Goal: Task Accomplishment & Management: Manage account settings

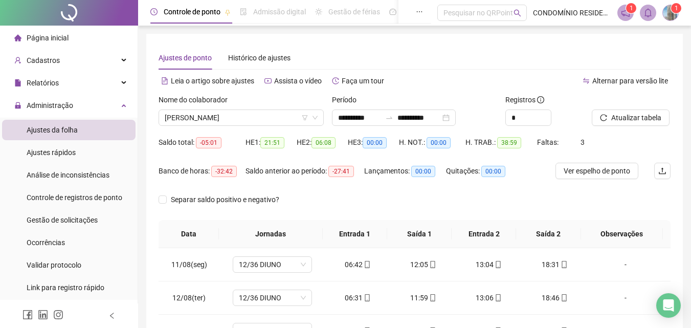
scroll to position [48, 0]
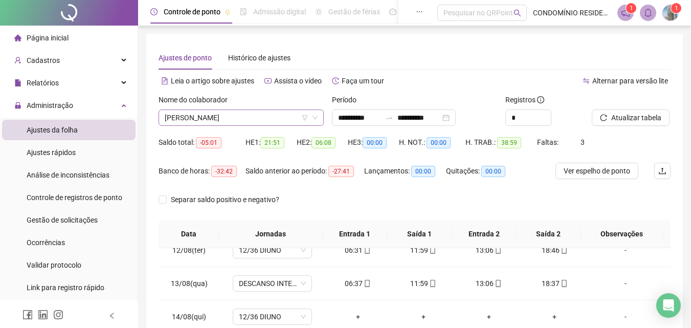
click at [241, 116] on span "[PERSON_NAME]" at bounding box center [241, 117] width 153 height 15
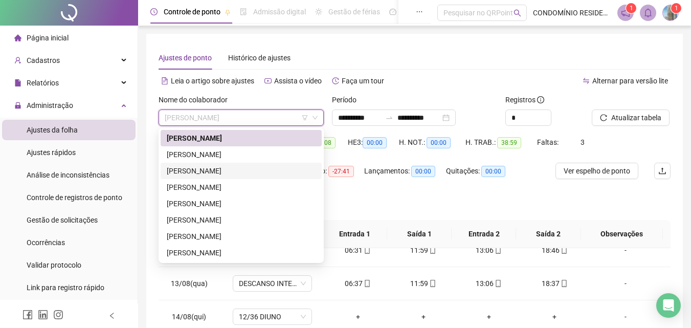
click at [209, 170] on div "[PERSON_NAME]" at bounding box center [241, 170] width 149 height 11
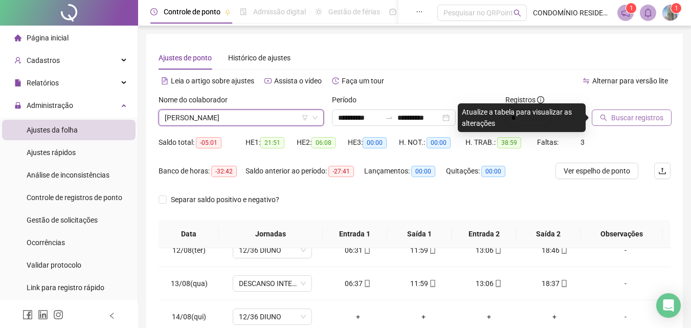
click at [647, 120] on span "Buscar registros" at bounding box center [638, 117] width 52 height 11
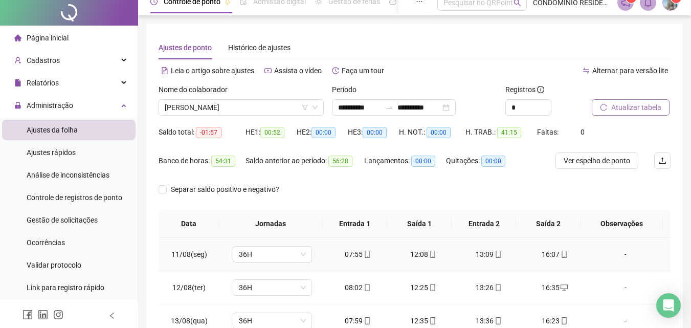
scroll to position [0, 0]
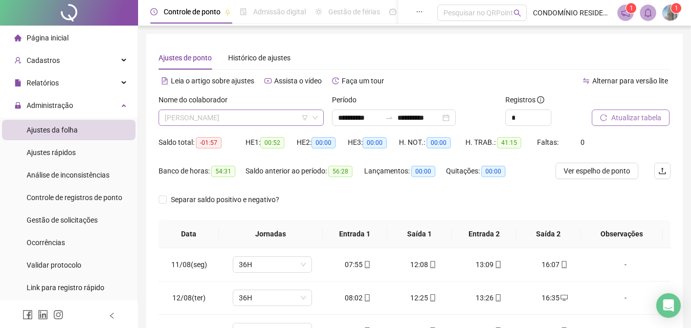
click at [235, 115] on span "[PERSON_NAME]" at bounding box center [241, 117] width 153 height 15
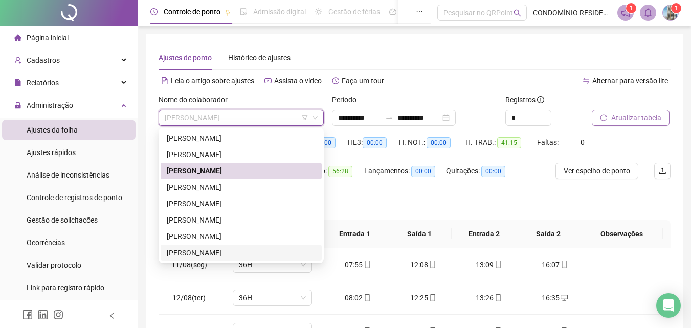
click at [193, 250] on div "[PERSON_NAME]" at bounding box center [241, 252] width 149 height 11
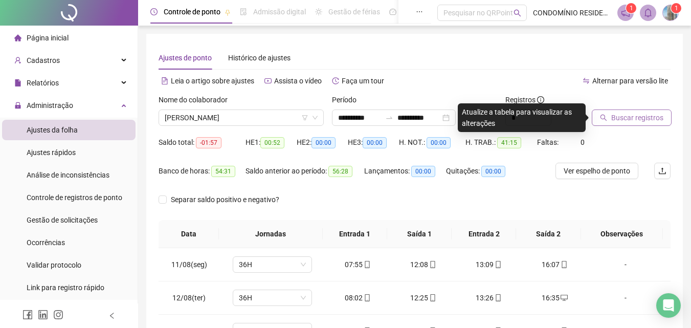
click at [628, 120] on span "Buscar registros" at bounding box center [638, 117] width 52 height 11
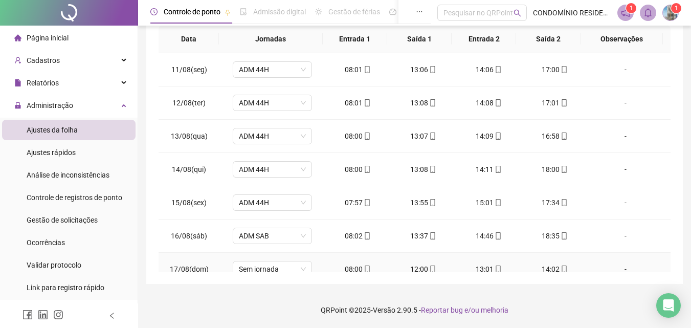
scroll to position [48, 0]
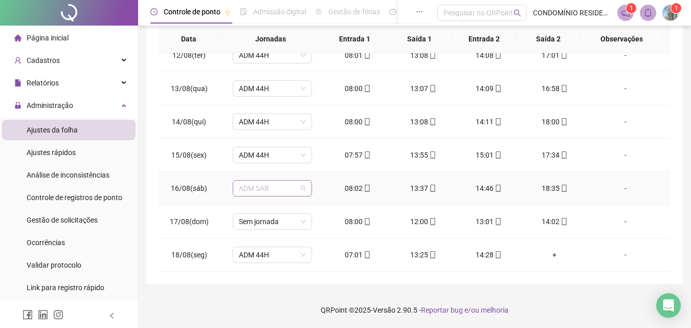
click at [285, 190] on span "ADM SAB" at bounding box center [272, 188] width 67 height 15
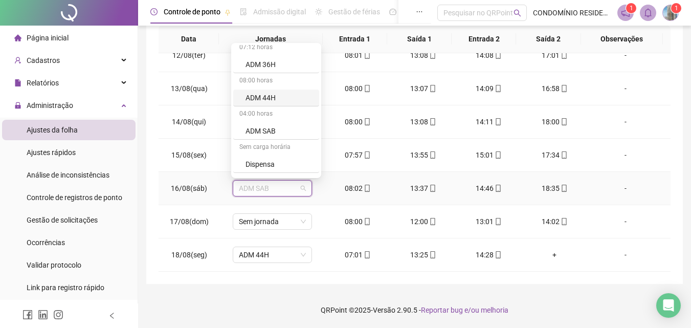
click at [267, 100] on div "ADM 44H" at bounding box center [280, 97] width 68 height 11
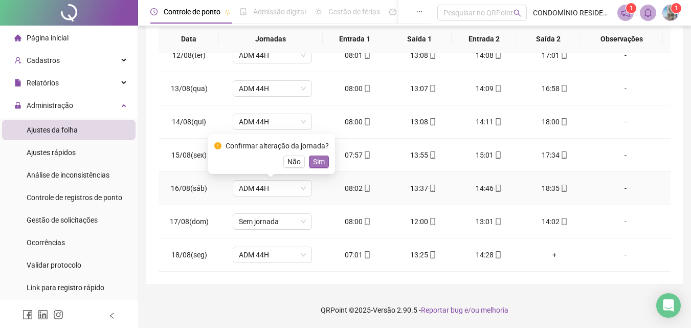
click at [320, 161] on span "Sim" at bounding box center [319, 161] width 12 height 11
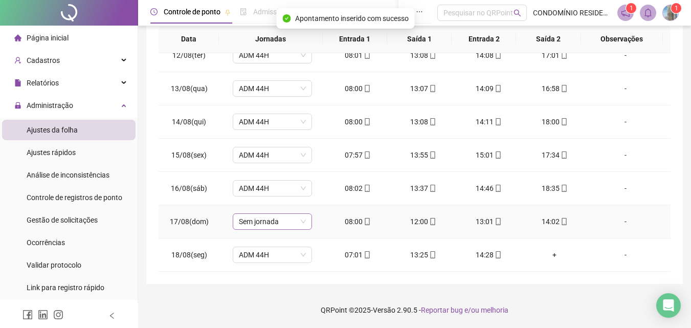
click at [278, 222] on span "Sem jornada" at bounding box center [272, 221] width 67 height 15
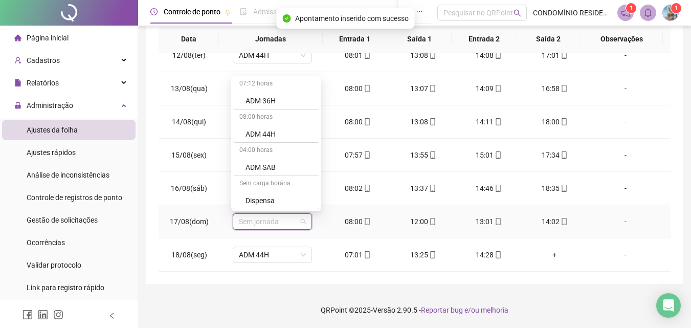
scroll to position [110, 0]
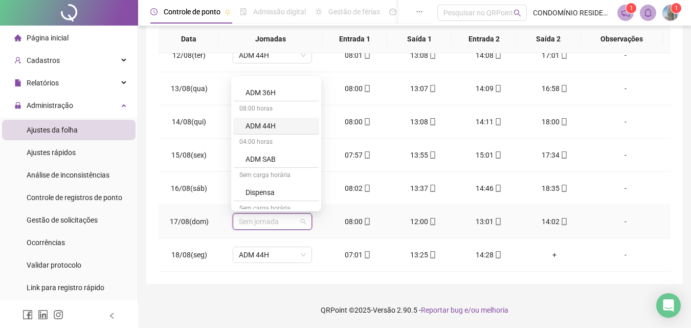
click at [272, 124] on div "ADM 44H" at bounding box center [280, 125] width 68 height 11
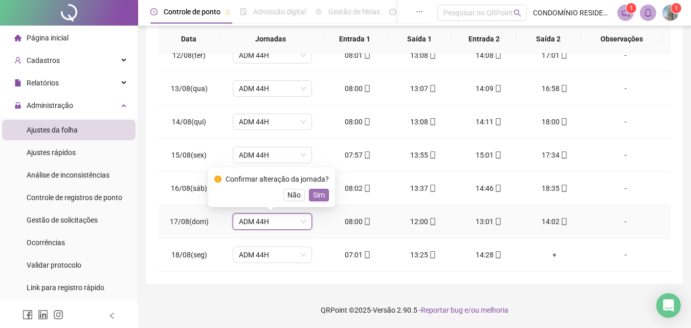
click at [318, 194] on span "Sim" at bounding box center [319, 194] width 12 height 11
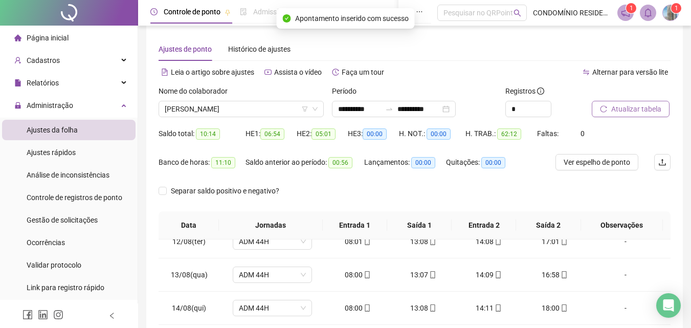
scroll to position [0, 0]
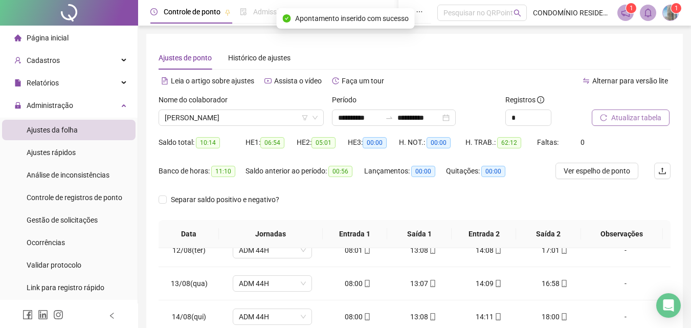
click at [627, 111] on button "Atualizar tabela" at bounding box center [631, 118] width 78 height 16
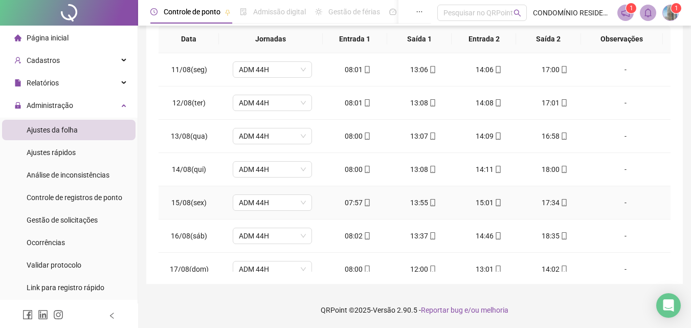
scroll to position [48, 0]
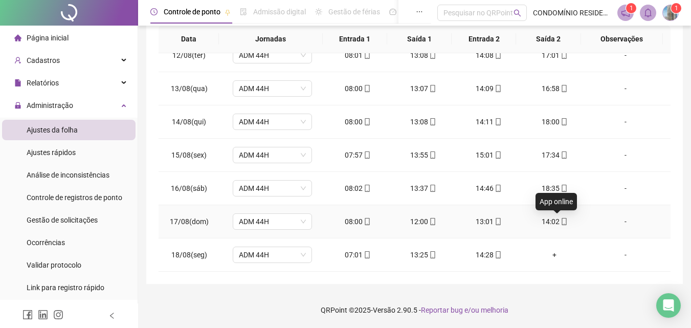
click at [561, 221] on icon "mobile" at bounding box center [564, 221] width 7 height 7
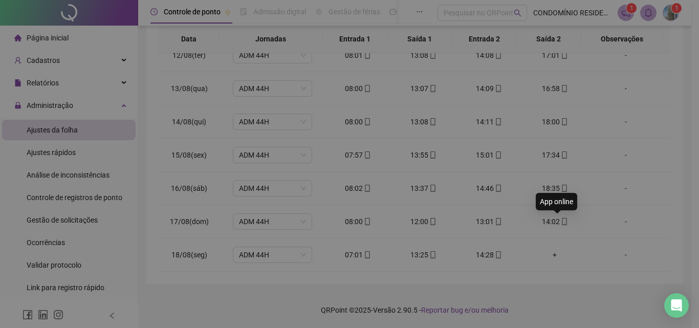
type input "**********"
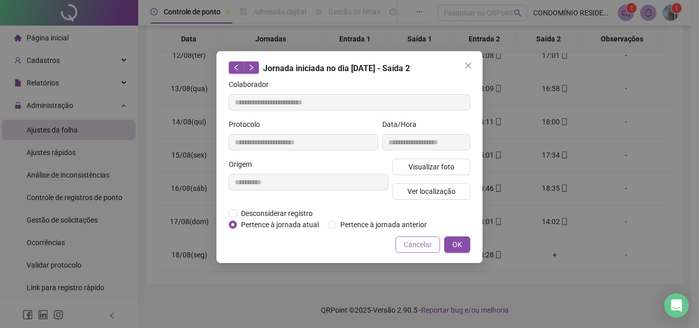
click at [419, 244] on span "Cancelar" at bounding box center [418, 244] width 28 height 11
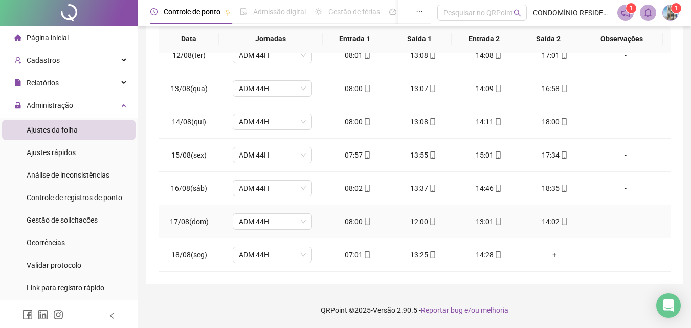
click at [551, 224] on div "14:02" at bounding box center [554, 221] width 49 height 11
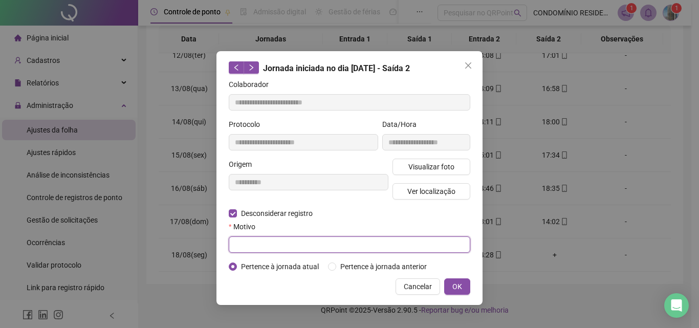
click at [293, 242] on input "text" at bounding box center [350, 244] width 242 height 16
type input "**********"
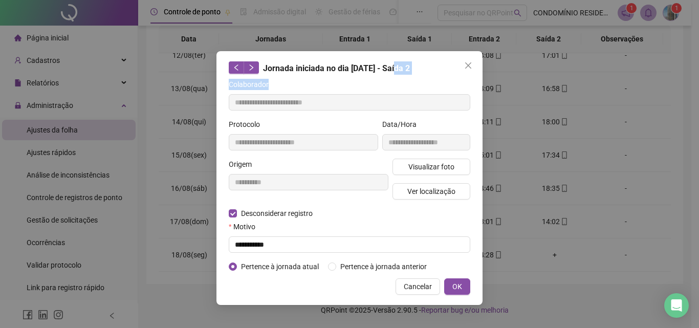
drag, startPoint x: 397, startPoint y: 57, endPoint x: 356, endPoint y: 74, distance: 44.8
click at [356, 74] on div "**********" at bounding box center [349, 178] width 266 height 254
click at [424, 286] on span "Cancelar" at bounding box center [418, 286] width 28 height 11
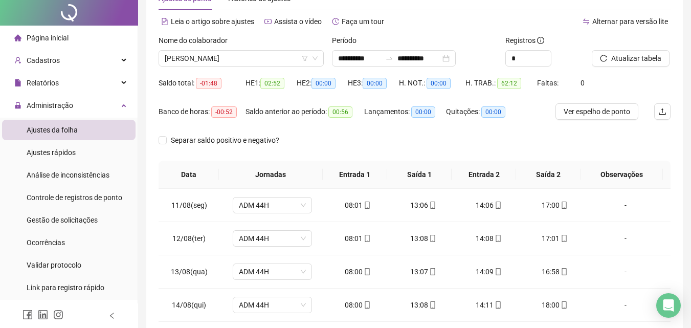
scroll to position [0, 0]
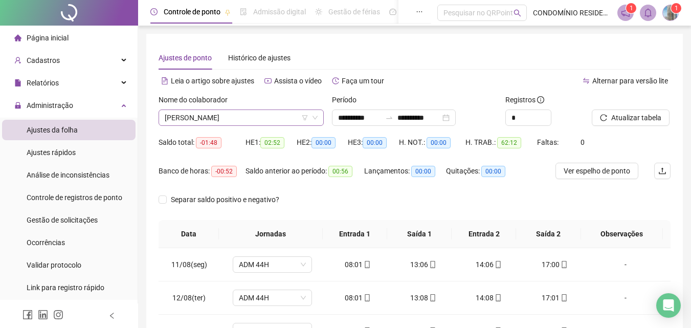
click at [204, 118] on span "[PERSON_NAME]" at bounding box center [241, 117] width 153 height 15
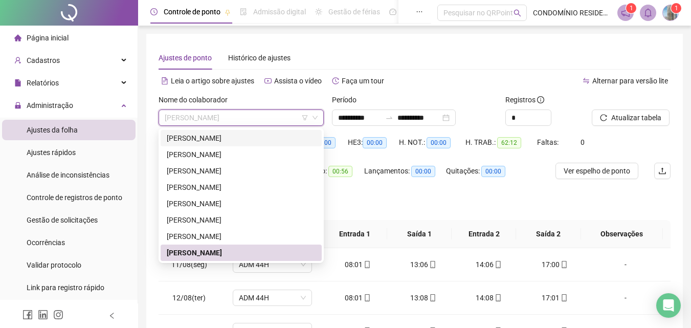
click at [197, 136] on div "[PERSON_NAME]" at bounding box center [241, 138] width 149 height 11
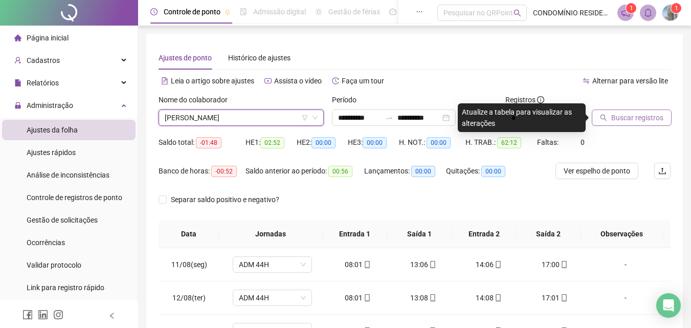
click at [607, 115] on icon "search" at bounding box center [603, 117] width 7 height 7
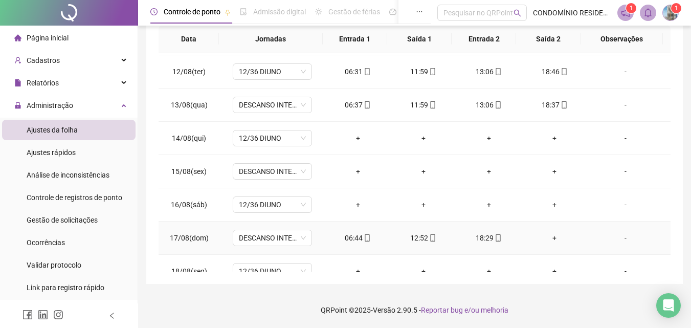
scroll to position [48, 0]
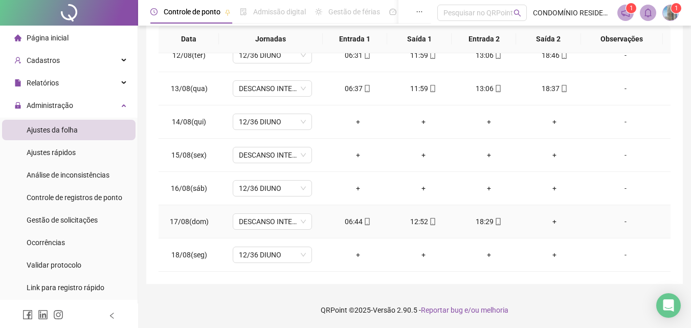
click at [547, 220] on div "+" at bounding box center [554, 221] width 49 height 11
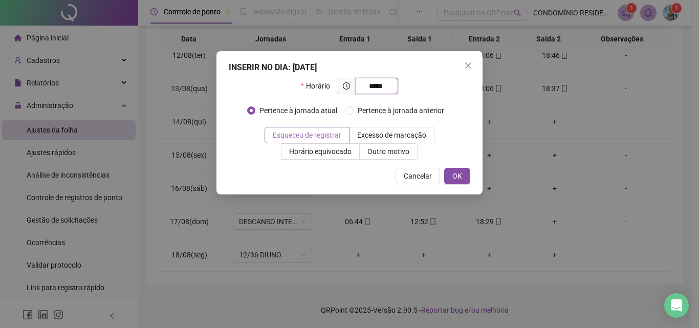
type input "*****"
click at [332, 133] on span "Esqueceu de registrar" at bounding box center [307, 135] width 69 height 8
click at [456, 176] on span "OK" at bounding box center [457, 175] width 10 height 11
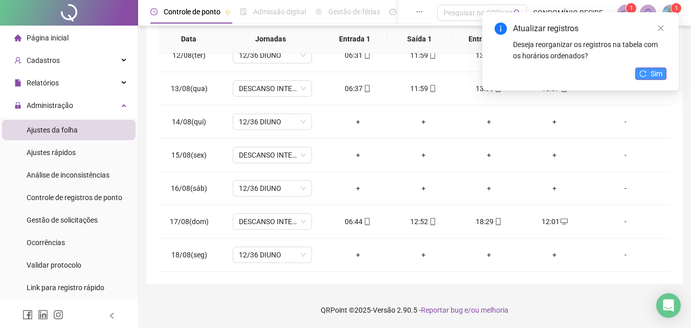
click at [647, 73] on icon "reload" at bounding box center [643, 73] width 7 height 7
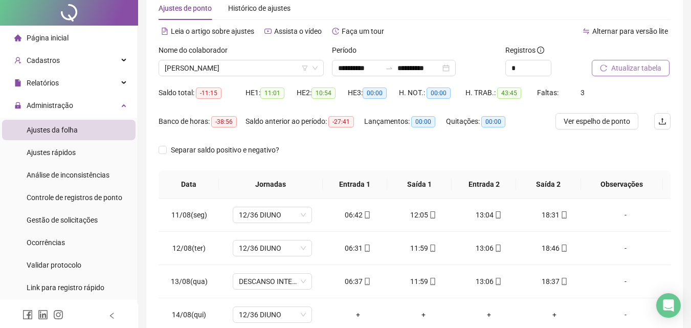
scroll to position [0, 0]
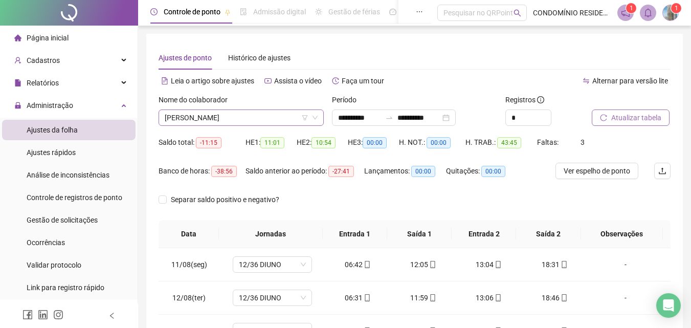
click at [252, 115] on span "[PERSON_NAME]" at bounding box center [241, 117] width 153 height 15
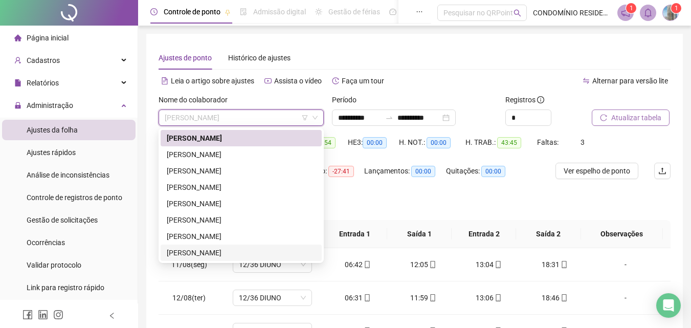
click at [191, 251] on div "[PERSON_NAME]" at bounding box center [241, 252] width 149 height 11
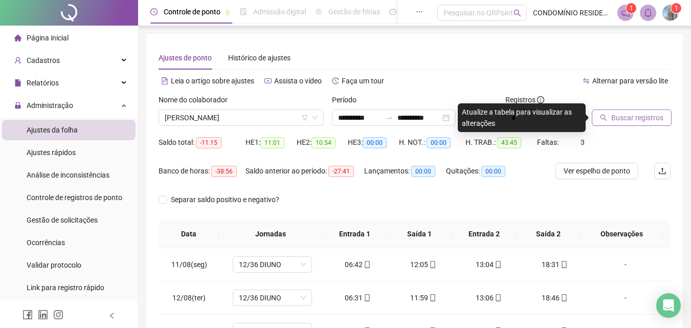
click at [637, 118] on span "Buscar registros" at bounding box center [638, 117] width 52 height 11
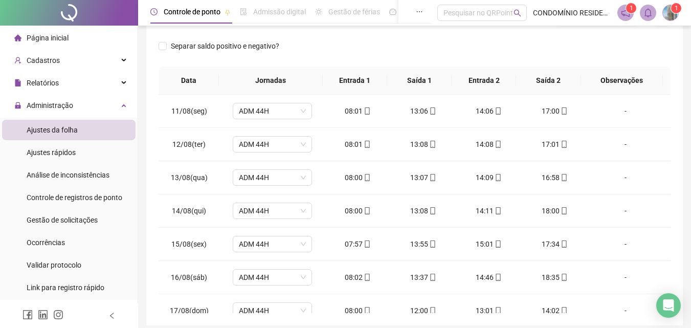
scroll to position [195, 0]
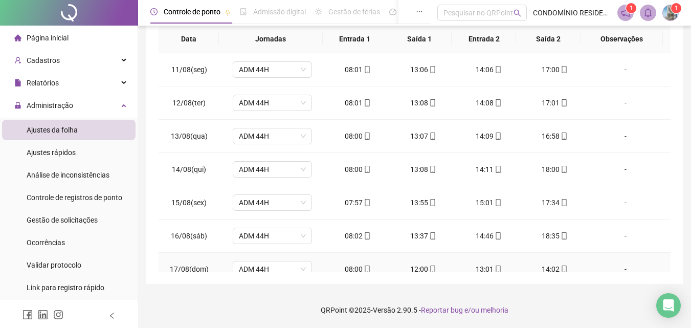
click at [422, 268] on div "12:00" at bounding box center [423, 269] width 49 height 11
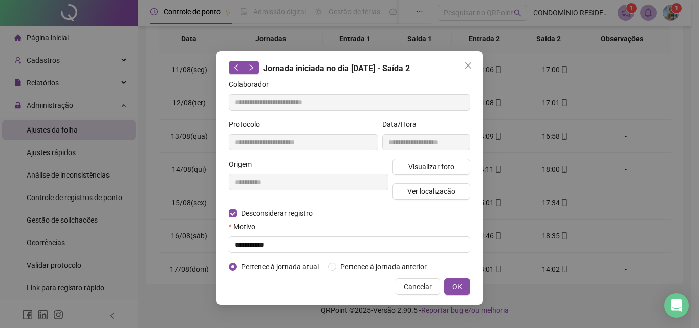
type input "**********"
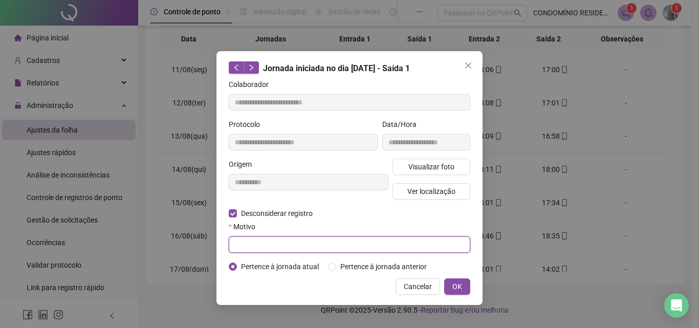
click at [352, 246] on input "text" at bounding box center [350, 244] width 242 height 16
type input "**********"
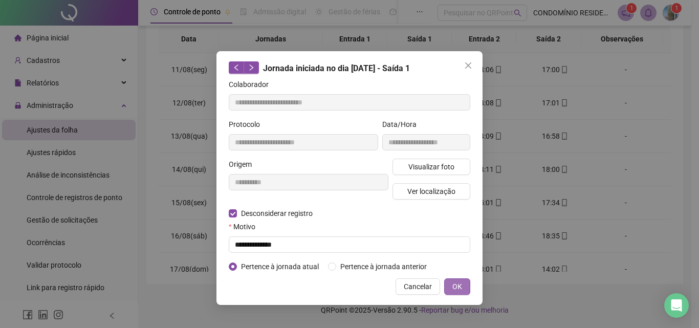
click at [455, 284] on span "OK" at bounding box center [457, 286] width 10 height 11
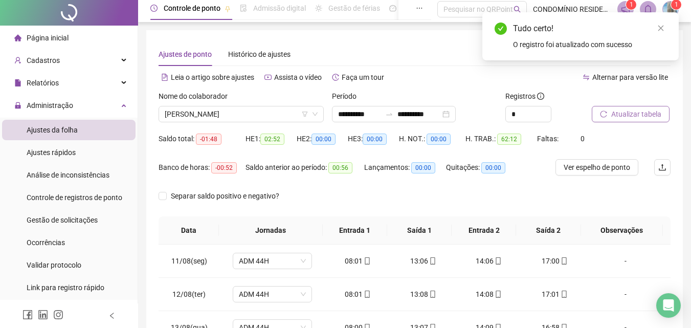
scroll to position [0, 0]
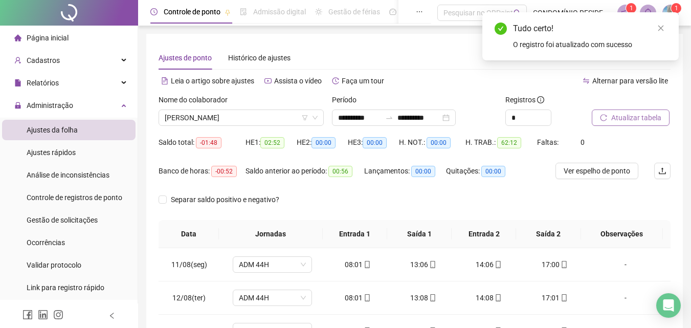
click at [642, 121] on span "Atualizar tabela" at bounding box center [637, 117] width 50 height 11
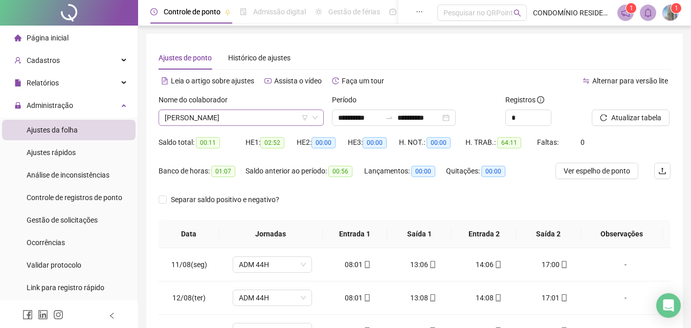
click at [201, 118] on span "[PERSON_NAME]" at bounding box center [241, 117] width 153 height 15
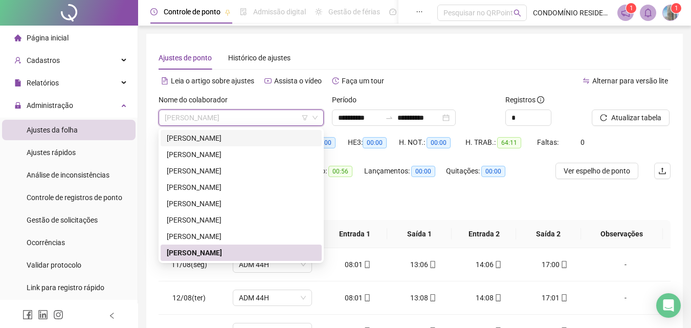
click at [200, 138] on div "[PERSON_NAME]" at bounding box center [241, 138] width 149 height 11
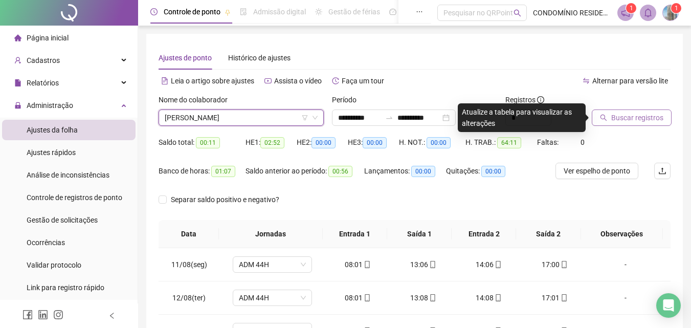
click at [629, 120] on span "Buscar registros" at bounding box center [638, 117] width 52 height 11
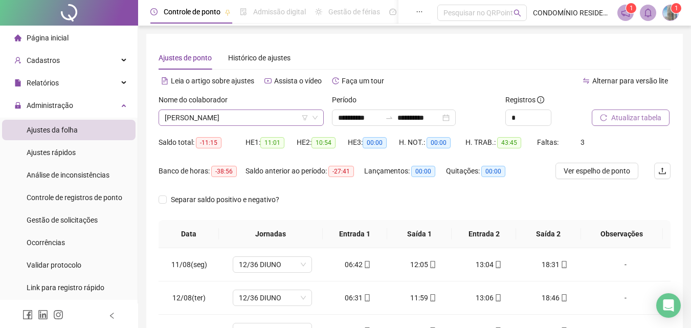
click at [273, 120] on span "[PERSON_NAME]" at bounding box center [241, 117] width 153 height 15
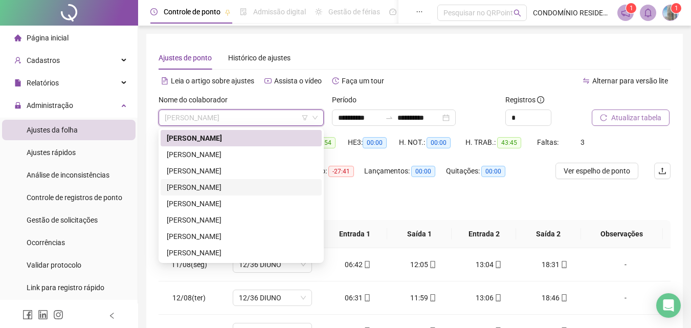
click at [229, 193] on div "[PERSON_NAME]" at bounding box center [241, 187] width 161 height 16
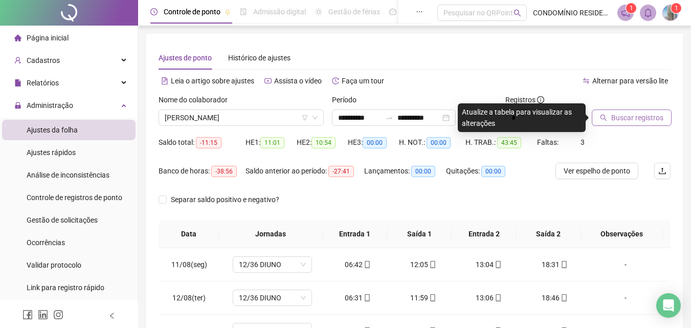
click at [644, 122] on span "Buscar registros" at bounding box center [638, 117] width 52 height 11
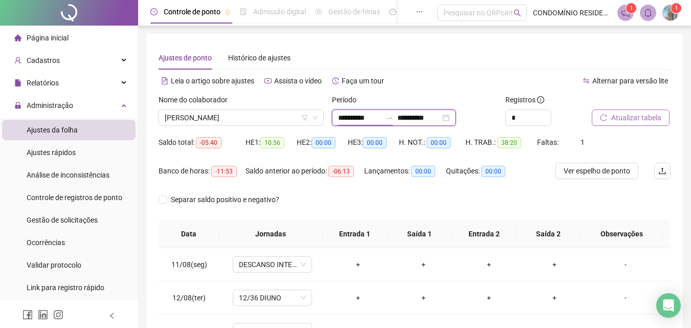
click at [364, 118] on input "**********" at bounding box center [359, 117] width 43 height 11
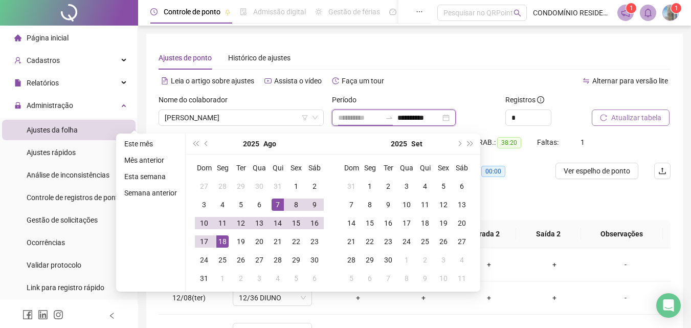
type input "**********"
click at [276, 204] on div "7" at bounding box center [278, 205] width 12 height 12
type input "**********"
click at [221, 244] on div "18" at bounding box center [222, 241] width 12 height 12
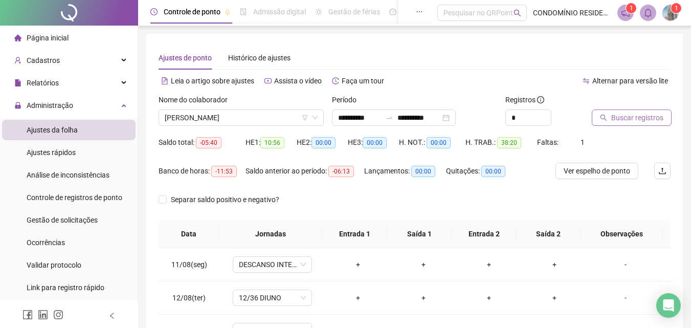
click at [637, 118] on span "Buscar registros" at bounding box center [638, 117] width 52 height 11
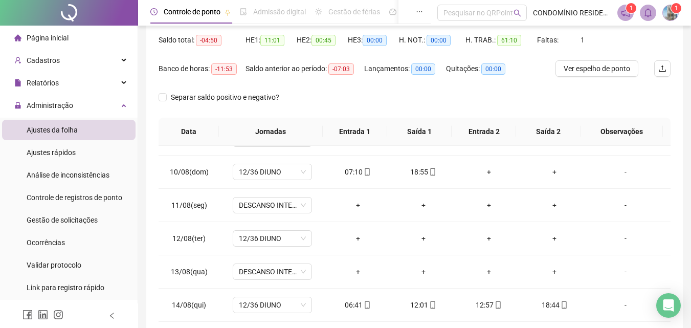
scroll to position [102, 0]
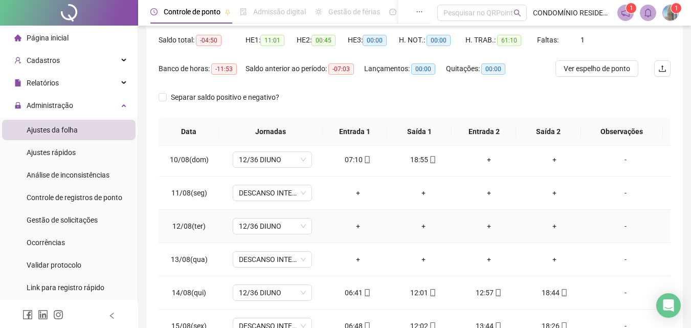
click at [617, 224] on div "-" at bounding box center [626, 226] width 60 height 11
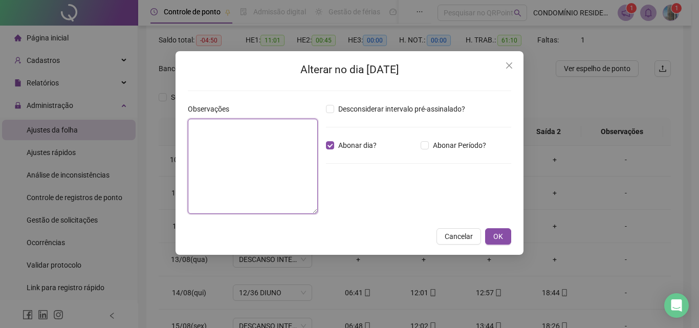
click at [251, 140] on textarea at bounding box center [253, 166] width 130 height 95
type textarea "*******"
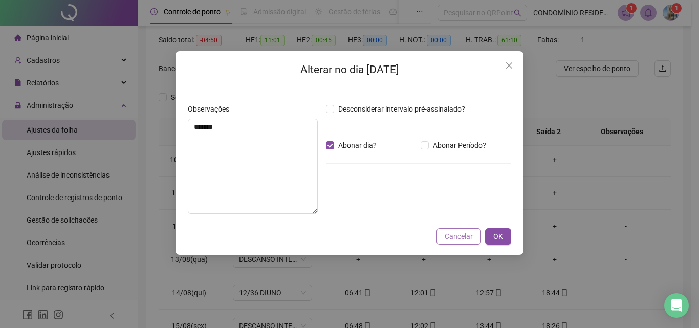
click at [459, 231] on span "Cancelar" at bounding box center [459, 236] width 28 height 11
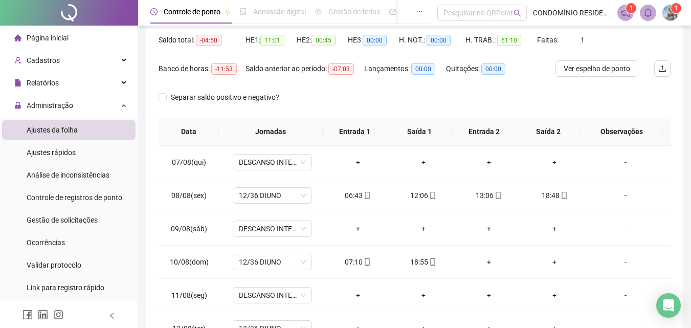
scroll to position [0, 0]
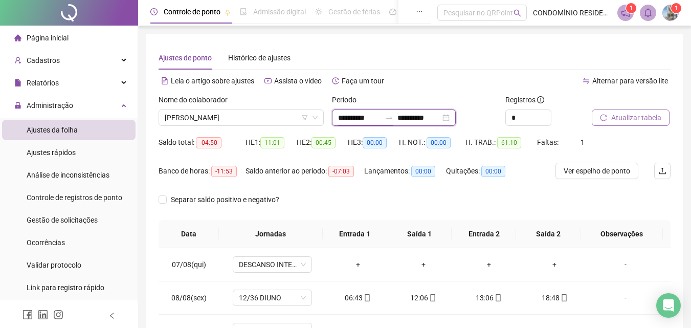
click at [347, 119] on input "**********" at bounding box center [359, 117] width 43 height 11
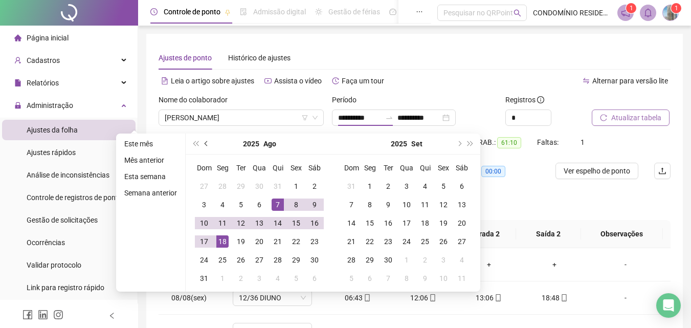
click at [205, 144] on span "prev-year" at bounding box center [207, 143] width 5 height 5
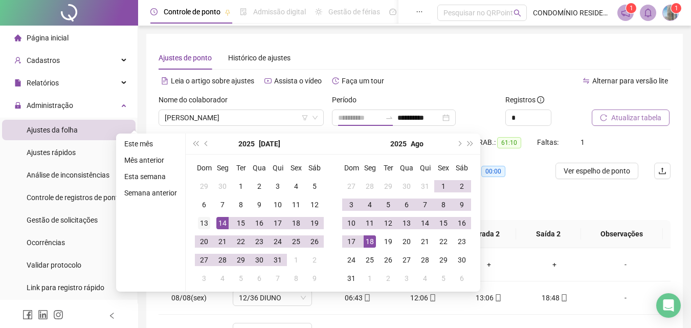
type input "**********"
click at [201, 220] on div "13" at bounding box center [204, 223] width 12 height 12
type input "**********"
click at [209, 113] on span "[PERSON_NAME]" at bounding box center [241, 117] width 153 height 15
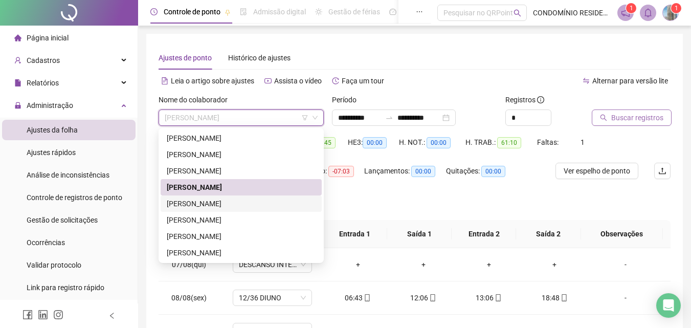
drag, startPoint x: 182, startPoint y: 204, endPoint x: 250, endPoint y: 177, distance: 73.3
click at [182, 203] on div "[PERSON_NAME]" at bounding box center [241, 203] width 149 height 11
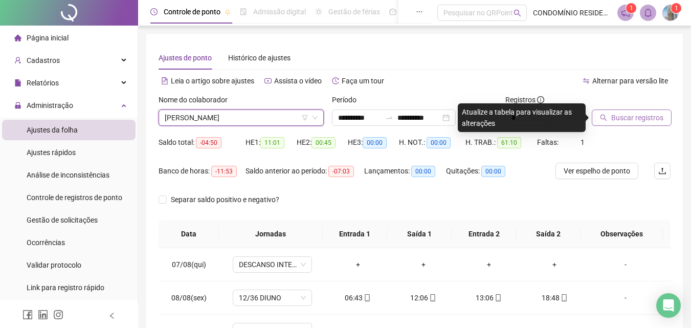
click at [665, 115] on button "Buscar registros" at bounding box center [632, 118] width 80 height 16
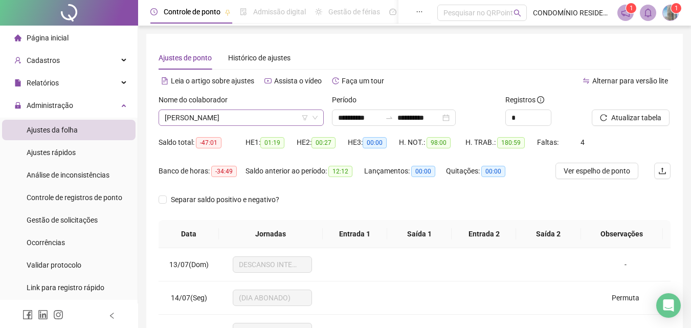
click at [277, 117] on span "[PERSON_NAME]" at bounding box center [241, 117] width 153 height 15
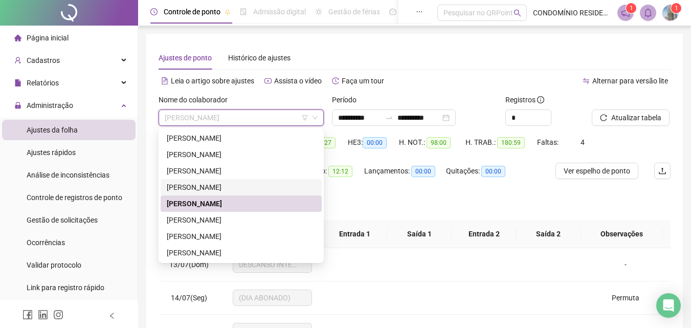
click at [207, 186] on div "[PERSON_NAME]" at bounding box center [241, 187] width 149 height 11
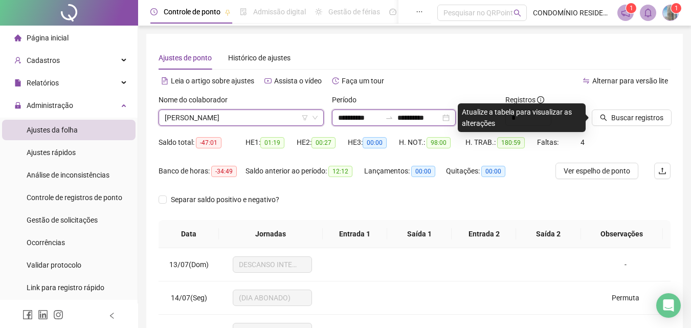
click at [342, 116] on input "**********" at bounding box center [359, 117] width 43 height 11
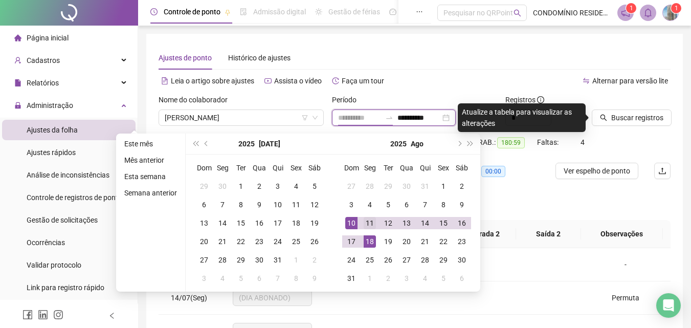
type input "**********"
click at [366, 220] on div "11" at bounding box center [370, 223] width 12 height 12
click at [365, 239] on div "18" at bounding box center [370, 241] width 12 height 12
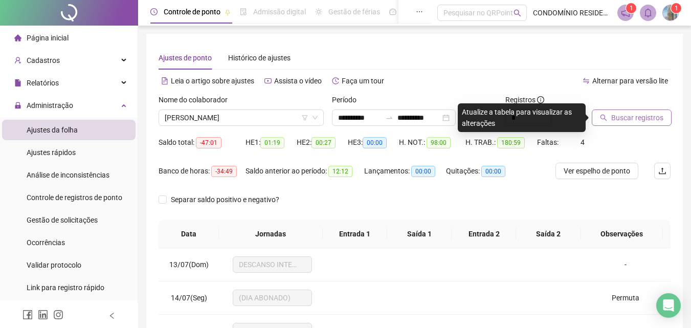
click at [630, 121] on span "Buscar registros" at bounding box center [638, 117] width 52 height 11
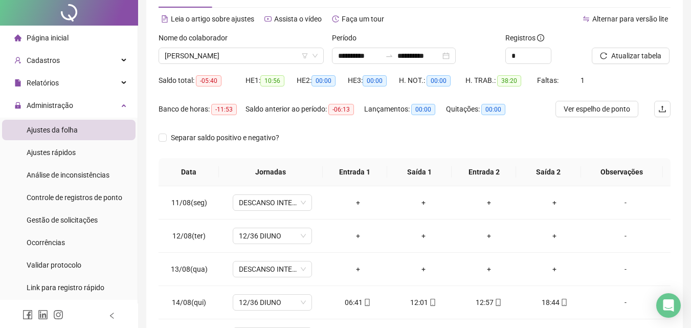
scroll to position [154, 0]
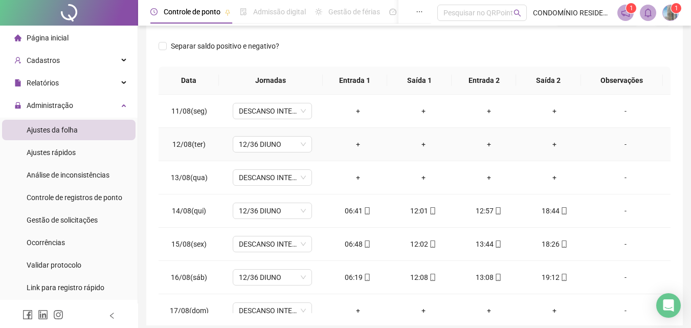
click at [619, 143] on div "-" at bounding box center [626, 144] width 60 height 11
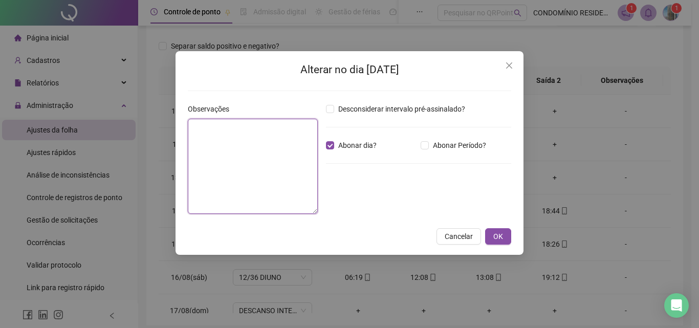
drag, startPoint x: 280, startPoint y: 142, endPoint x: 345, endPoint y: 127, distance: 66.6
click at [280, 142] on textarea at bounding box center [253, 166] width 130 height 95
type textarea "*******"
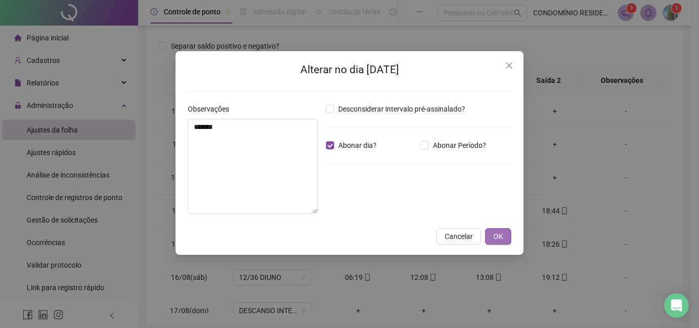
click at [502, 238] on span "OK" at bounding box center [498, 236] width 10 height 11
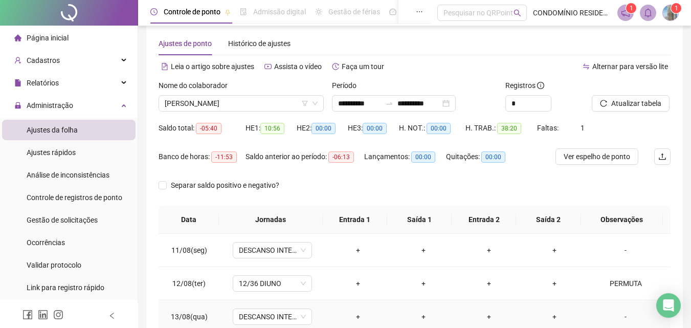
scroll to position [0, 0]
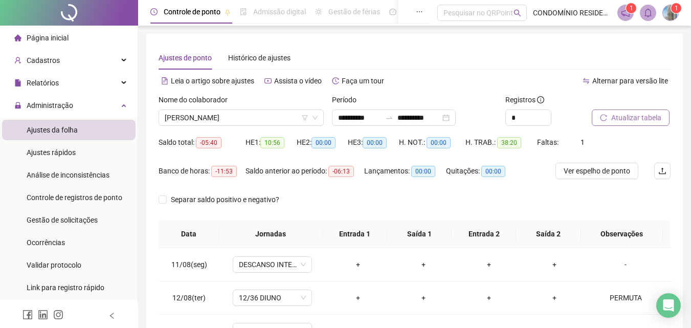
click at [623, 119] on span "Atualizar tabela" at bounding box center [637, 117] width 50 height 11
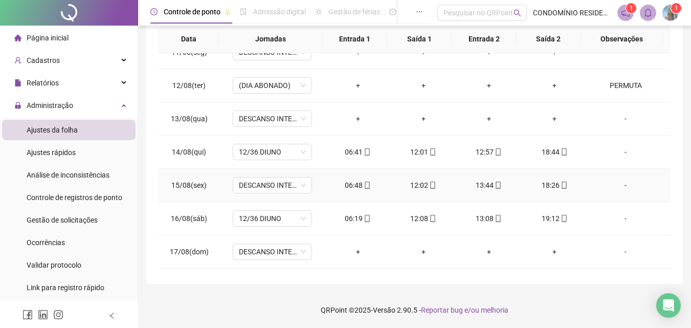
scroll to position [48, 0]
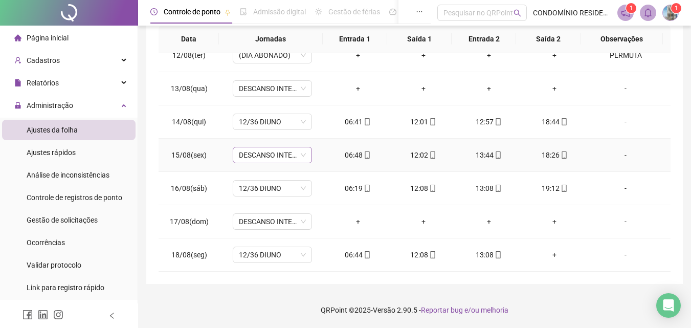
click at [286, 156] on span "DESCANSO INTER-JORNADA" at bounding box center [272, 154] width 67 height 15
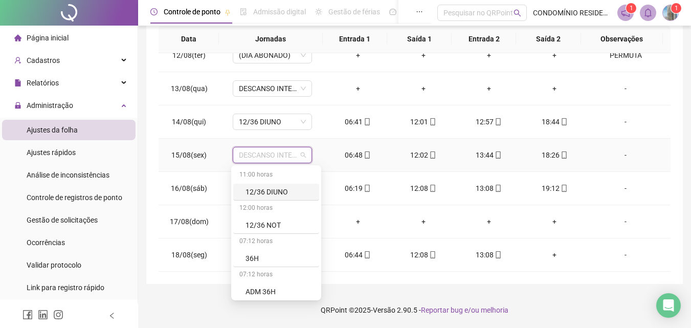
click at [281, 193] on div "12/36 DIUNO" at bounding box center [280, 191] width 68 height 11
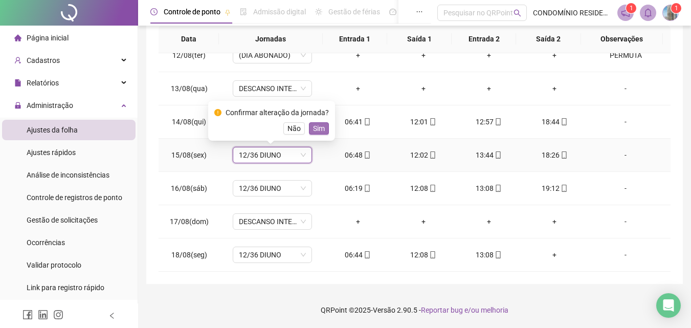
click at [317, 128] on span "Sim" at bounding box center [319, 128] width 12 height 11
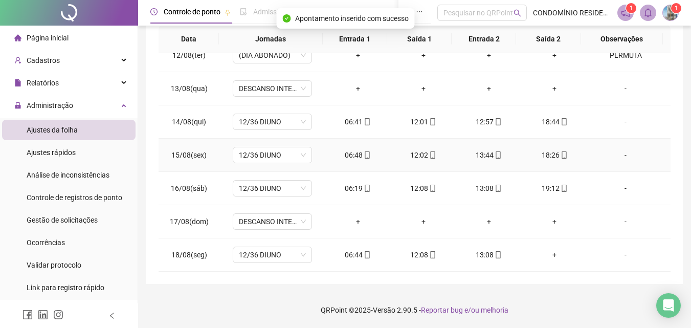
click at [618, 154] on div "-" at bounding box center [626, 154] width 60 height 11
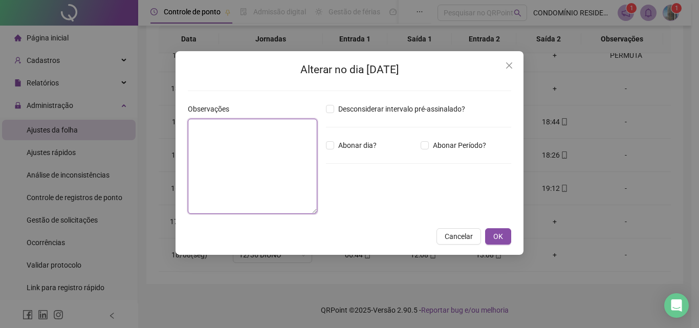
click at [237, 144] on textarea at bounding box center [252, 166] width 129 height 95
type textarea "*******"
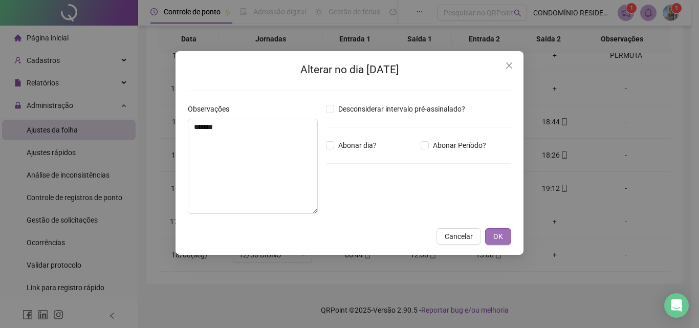
click at [503, 241] on span "OK" at bounding box center [498, 236] width 10 height 11
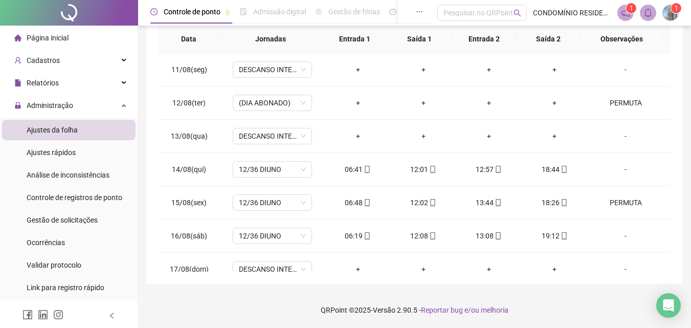
scroll to position [0, 0]
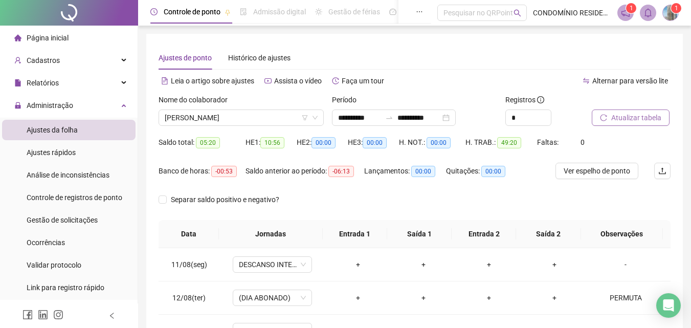
click at [640, 117] on span "Atualizar tabela" at bounding box center [637, 117] width 50 height 11
click at [642, 118] on span "Atualizar tabela" at bounding box center [637, 117] width 50 height 11
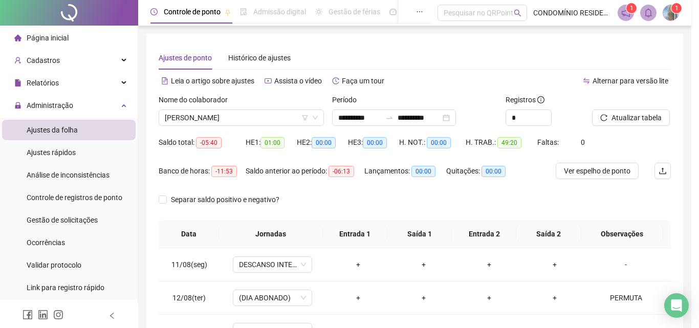
click at [617, 113] on div "Atualizando tabela Atualizando e reorganizando os registros... OK" at bounding box center [349, 164] width 699 height 328
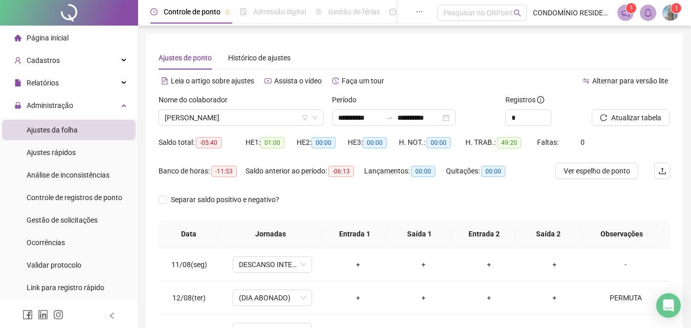
click at [443, 51] on div "Ajustes de ponto Histórico de ajustes" at bounding box center [415, 58] width 512 height 24
click at [278, 119] on span "[PERSON_NAME]" at bounding box center [241, 117] width 153 height 15
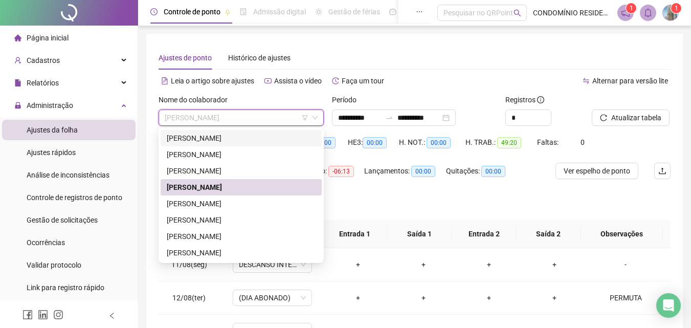
click at [210, 136] on div "[PERSON_NAME]" at bounding box center [241, 138] width 149 height 11
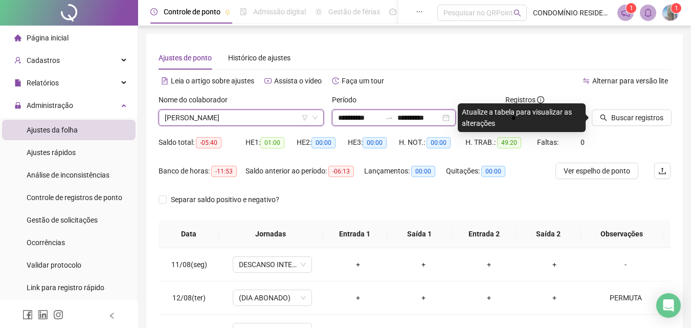
click at [346, 119] on input "**********" at bounding box center [359, 117] width 43 height 11
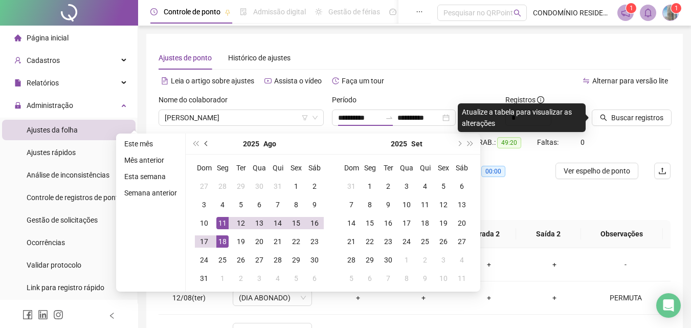
click at [206, 144] on span "prev-year" at bounding box center [207, 143] width 5 height 5
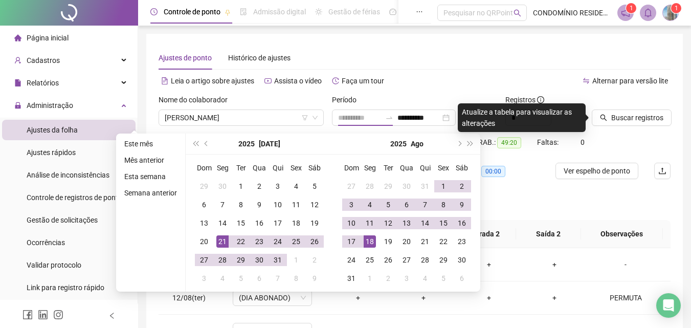
type input "**********"
click at [224, 243] on div "21" at bounding box center [222, 241] width 12 height 12
type input "**********"
click at [368, 243] on div "18" at bounding box center [370, 241] width 12 height 12
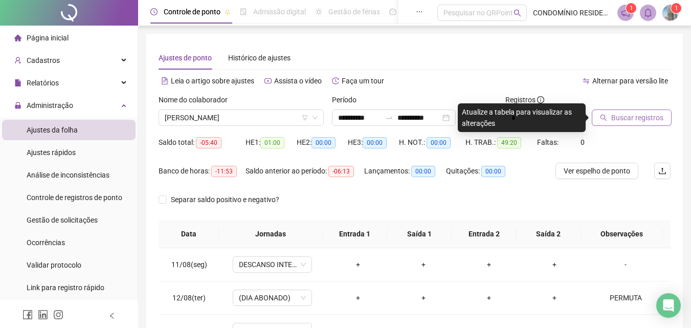
click at [625, 116] on span "Buscar registros" at bounding box center [638, 117] width 52 height 11
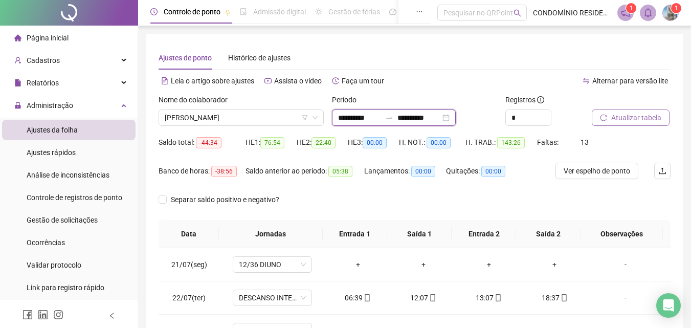
click at [346, 116] on input "**********" at bounding box center [359, 117] width 43 height 11
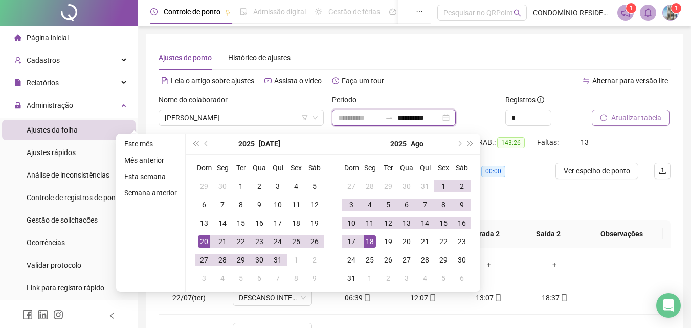
type input "**********"
click at [205, 243] on div "20" at bounding box center [204, 241] width 12 height 12
type input "**********"
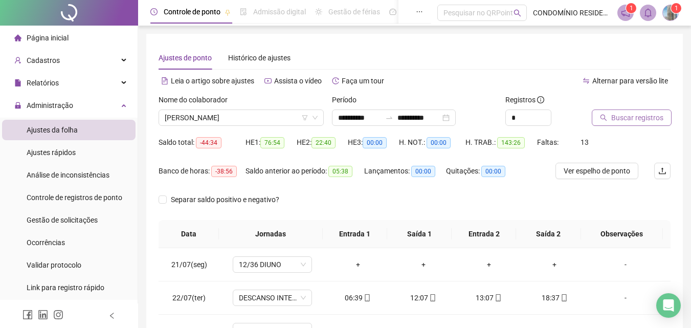
click at [621, 119] on span "Buscar registros" at bounding box center [638, 117] width 52 height 11
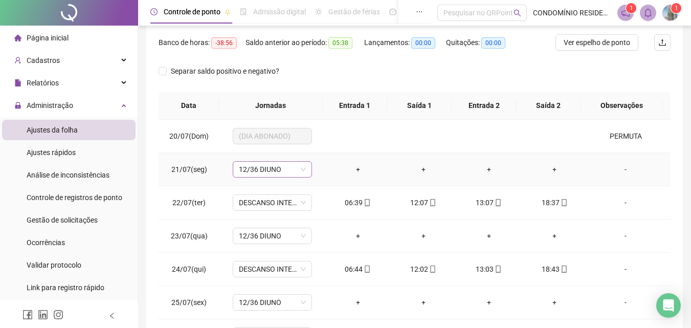
click at [268, 167] on span "12/36 DIUNO" at bounding box center [272, 169] width 67 height 15
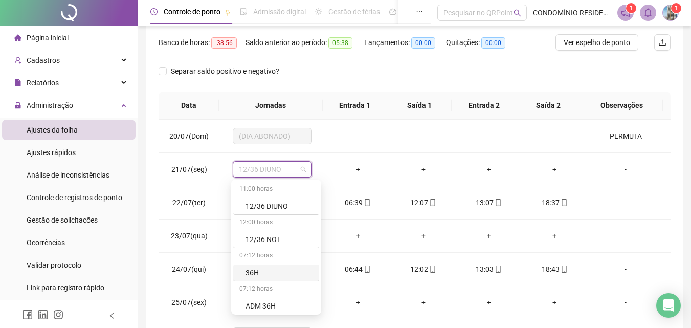
click at [527, 77] on div "Separar saldo positivo e negativo?" at bounding box center [415, 77] width 512 height 29
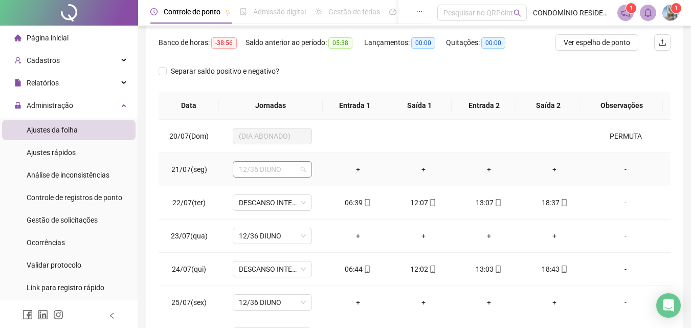
click at [258, 171] on span "12/36 DIUNO" at bounding box center [272, 169] width 67 height 15
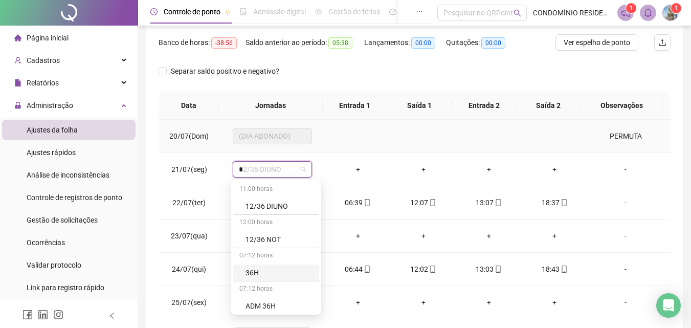
type input "**"
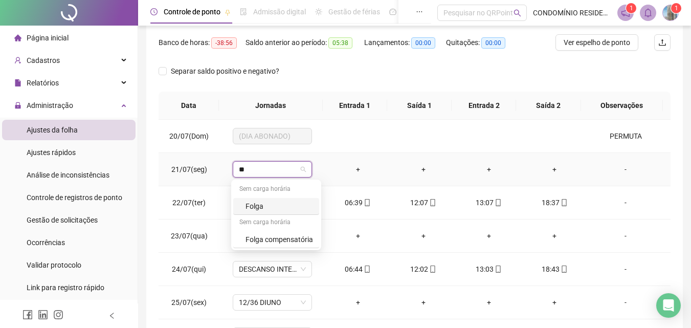
click at [255, 206] on div "Folga" at bounding box center [280, 206] width 68 height 11
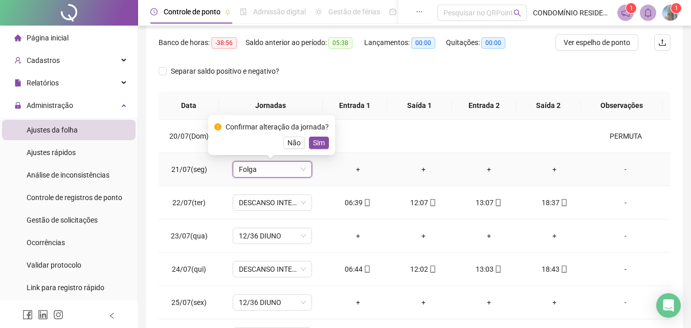
click at [316, 143] on span "Sim" at bounding box center [319, 142] width 12 height 11
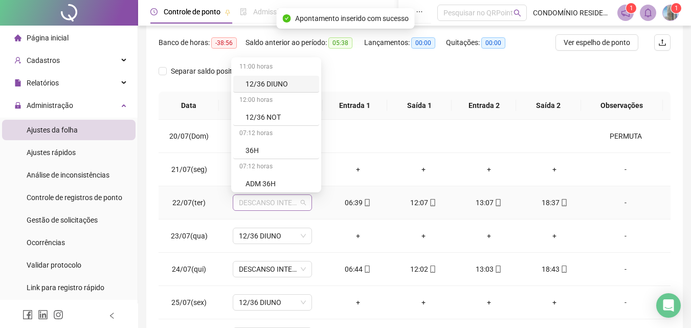
click at [282, 205] on span "DESCANSO INTER-JORNADA" at bounding box center [272, 202] width 67 height 15
click at [289, 85] on div "12/36 DIUNO" at bounding box center [280, 83] width 68 height 11
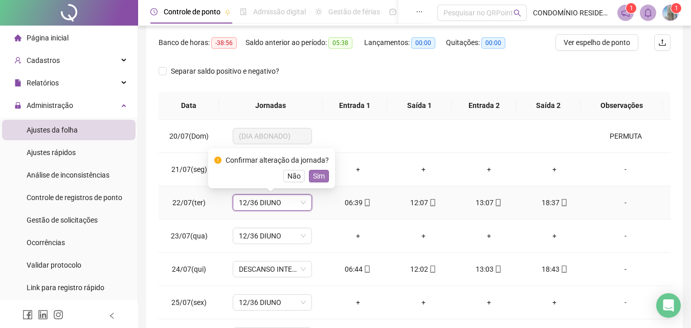
click at [316, 180] on span "Sim" at bounding box center [319, 175] width 12 height 11
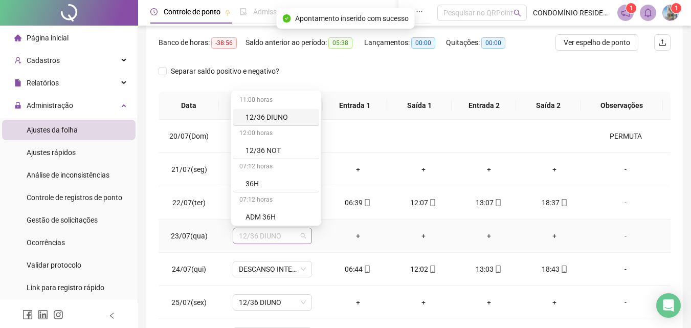
click at [267, 236] on span "12/36 DIUNO" at bounding box center [272, 235] width 67 height 15
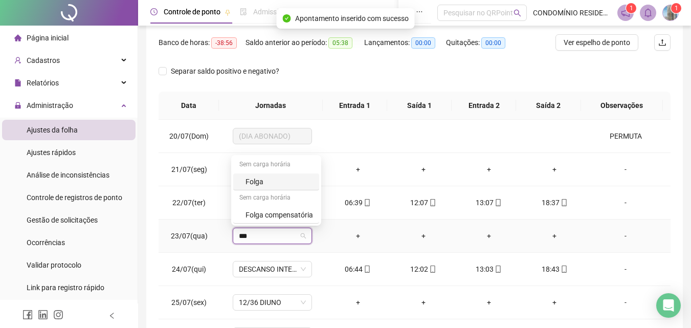
type input "****"
click at [258, 182] on div "Folga" at bounding box center [280, 181] width 68 height 11
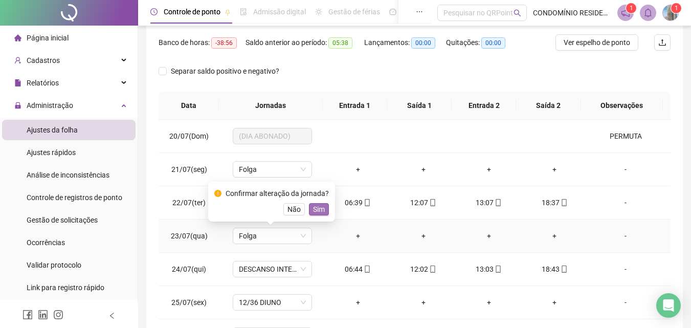
click at [316, 209] on span "Sim" at bounding box center [319, 209] width 12 height 11
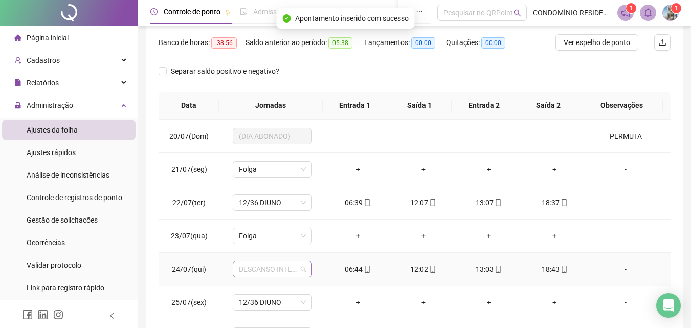
click at [279, 271] on span "DESCANSO INTER-JORNADA" at bounding box center [272, 268] width 67 height 15
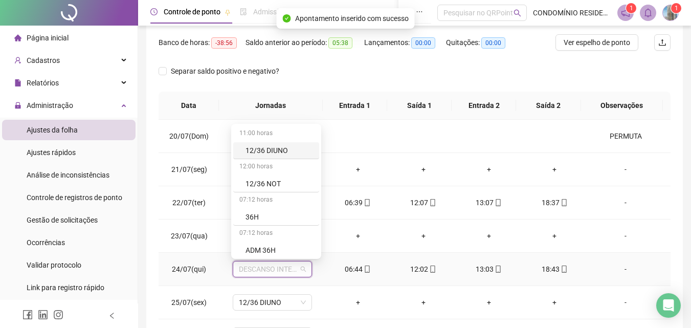
click at [281, 147] on div "12/36 DIUNO" at bounding box center [280, 150] width 68 height 11
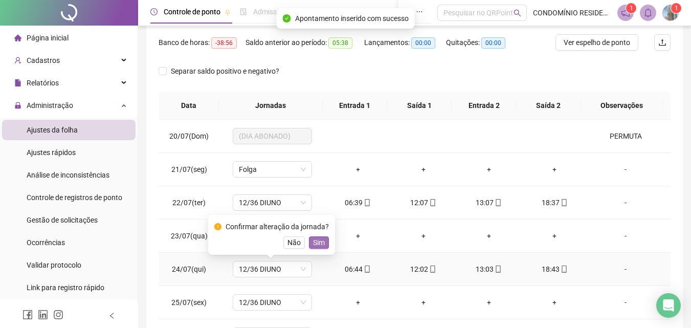
click at [315, 243] on span "Sim" at bounding box center [319, 242] width 12 height 11
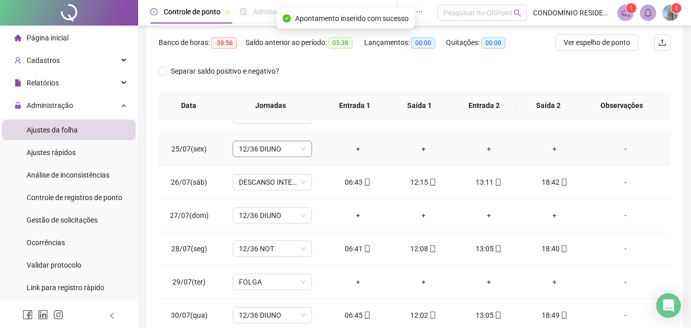
scroll to position [102, 0]
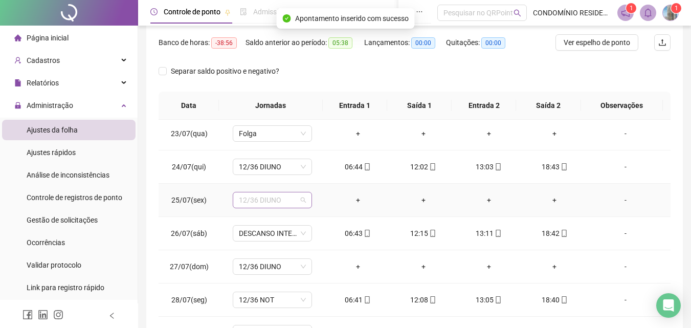
click at [284, 198] on span "12/36 DIUNO" at bounding box center [272, 199] width 67 height 15
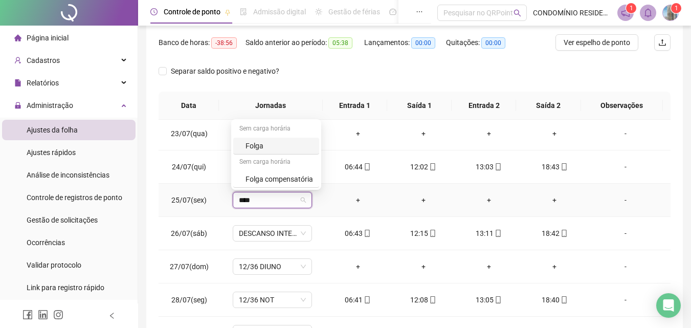
type input "*****"
click at [271, 145] on div "Folga" at bounding box center [280, 145] width 68 height 11
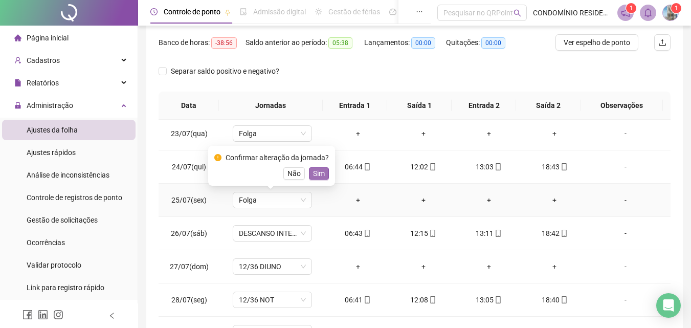
click at [319, 173] on span "Sim" at bounding box center [319, 173] width 12 height 11
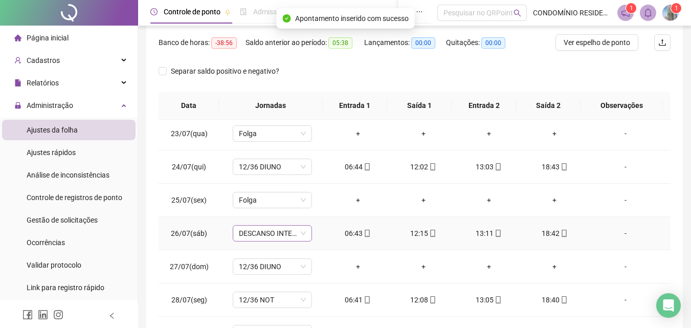
click at [277, 237] on span "DESCANSO INTER-JORNADA" at bounding box center [272, 233] width 67 height 15
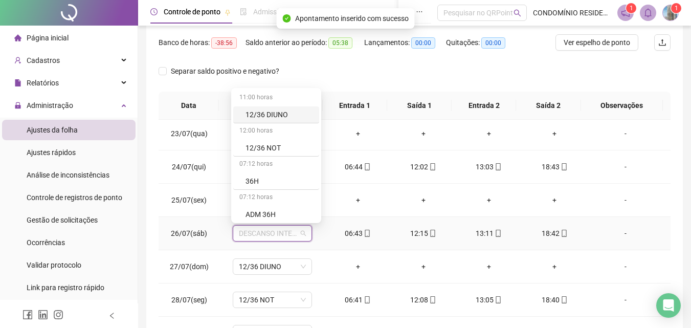
click at [268, 116] on div "12/36 DIUNO" at bounding box center [280, 114] width 68 height 11
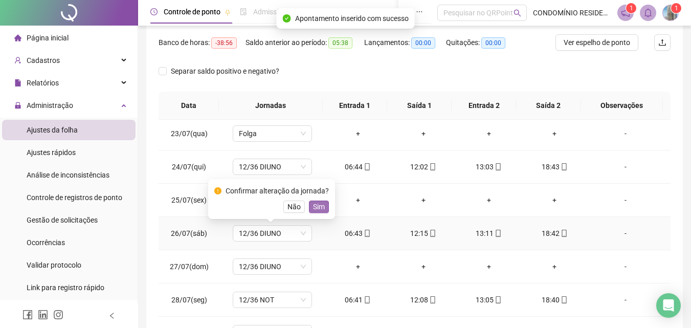
click at [316, 204] on span "Sim" at bounding box center [319, 206] width 12 height 11
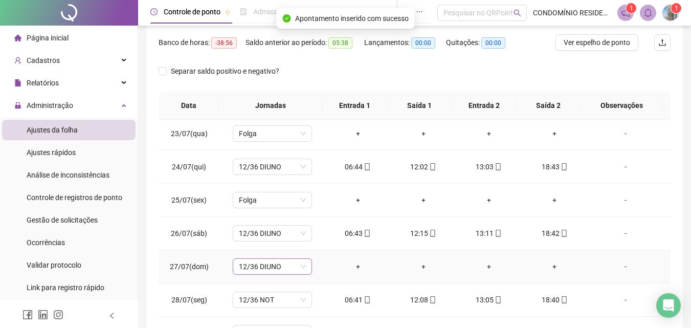
click at [270, 264] on span "12/36 DIUNO" at bounding box center [272, 266] width 67 height 15
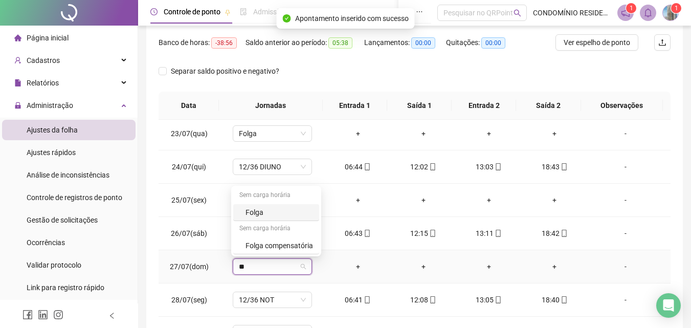
type input "***"
click at [275, 212] on div "Folga" at bounding box center [280, 212] width 68 height 11
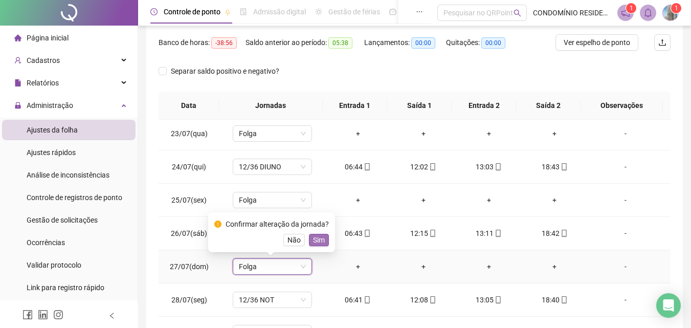
click at [317, 235] on span "Sim" at bounding box center [319, 239] width 12 height 11
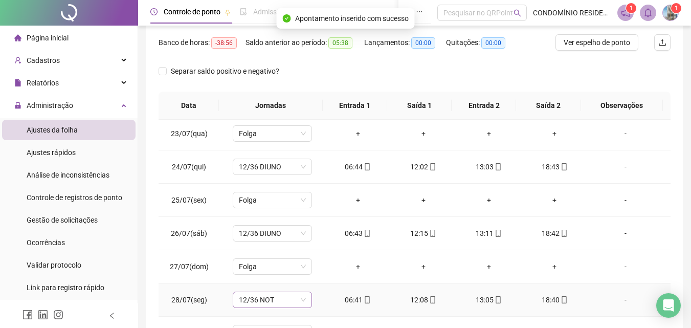
click at [285, 306] on span "12/36 NOT" at bounding box center [272, 299] width 67 height 15
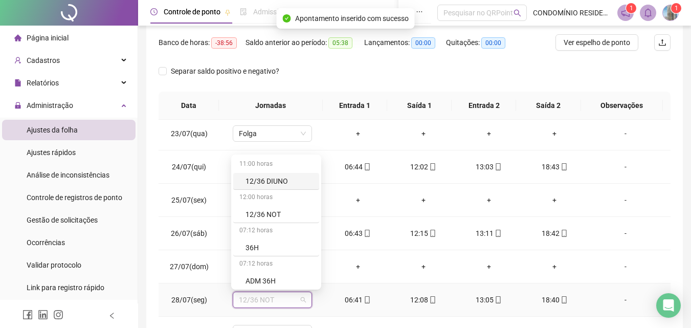
click at [276, 180] on div "12/36 DIUNO" at bounding box center [280, 181] width 68 height 11
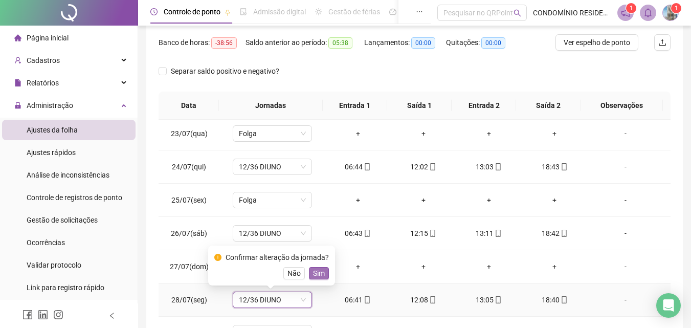
click at [313, 269] on span "Sim" at bounding box center [319, 273] width 12 height 11
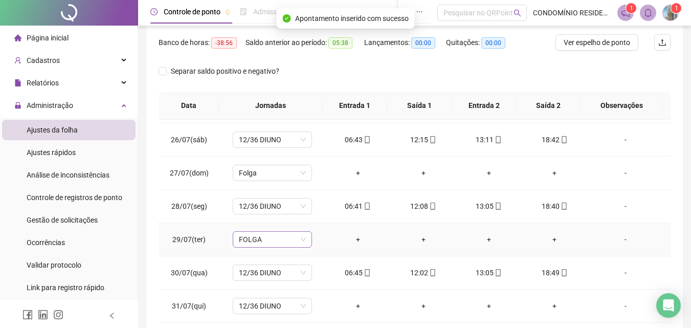
scroll to position [205, 0]
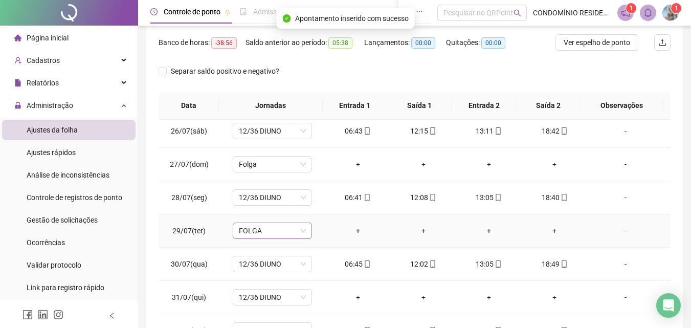
click at [287, 231] on span "FOLGA" at bounding box center [272, 230] width 67 height 15
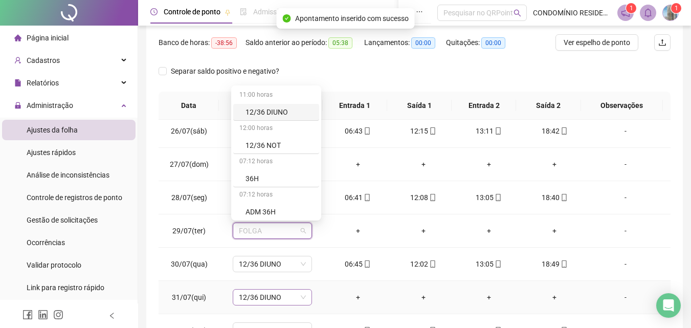
click at [302, 290] on span "12/36 DIUNO" at bounding box center [272, 297] width 67 height 15
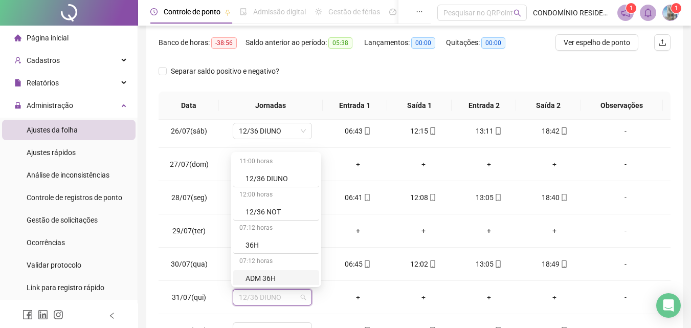
click at [627, 68] on div "Separar saldo positivo e negativo?" at bounding box center [415, 77] width 512 height 29
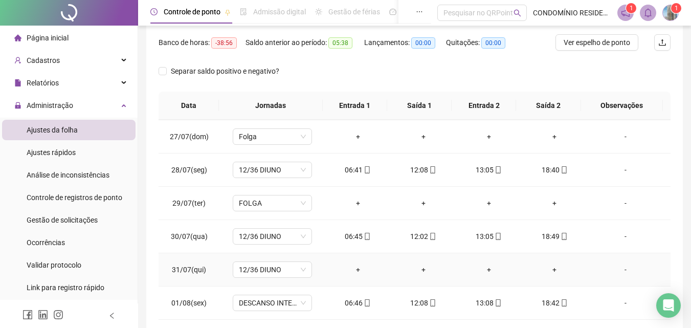
scroll to position [256, 0]
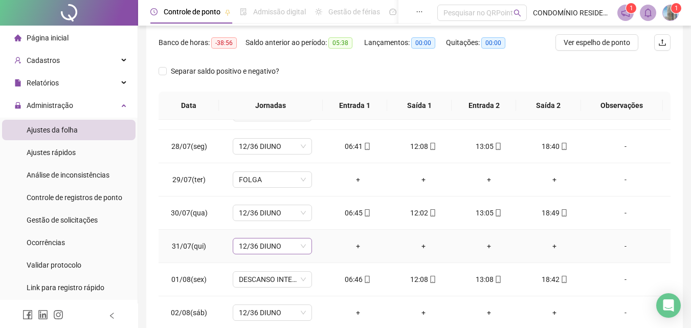
click at [288, 246] on span "12/36 DIUNO" at bounding box center [272, 245] width 67 height 15
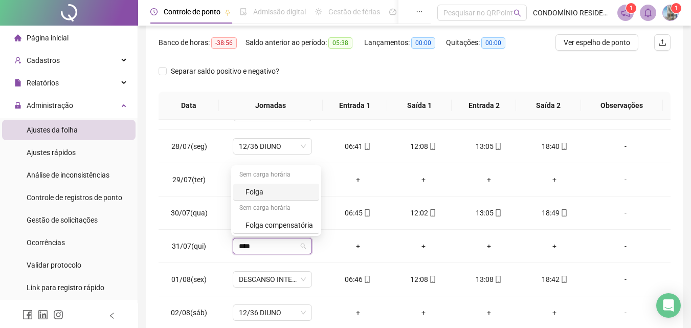
type input "*****"
click at [277, 197] on div "Folga" at bounding box center [280, 191] width 68 height 11
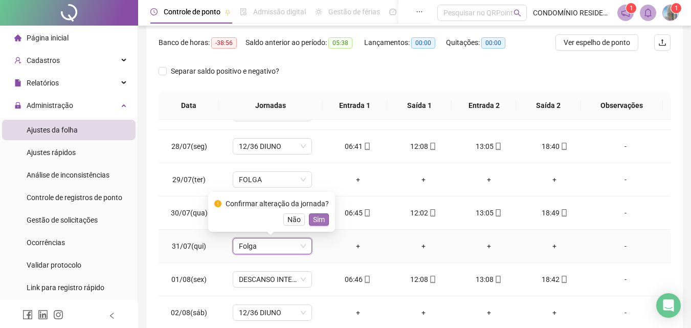
click at [319, 221] on span "Sim" at bounding box center [319, 219] width 12 height 11
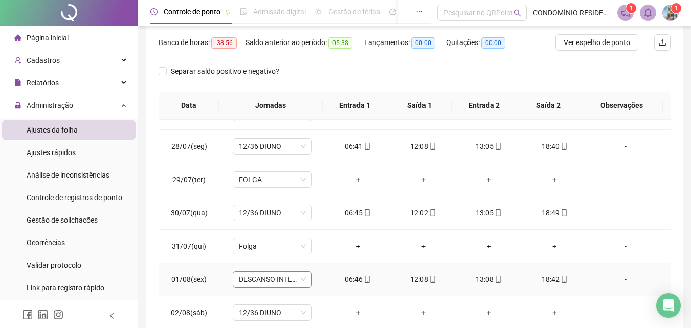
click at [289, 280] on span "DESCANSO INTER-JORNADA" at bounding box center [272, 279] width 67 height 15
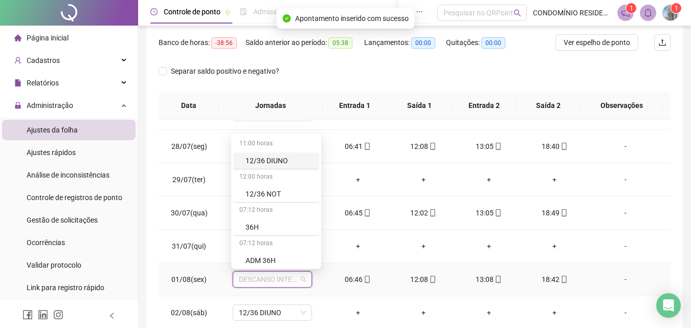
click at [291, 164] on div "12/36 DIUNO" at bounding box center [280, 160] width 68 height 11
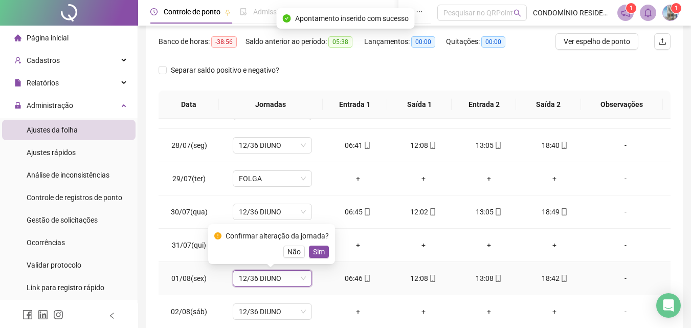
scroll to position [195, 0]
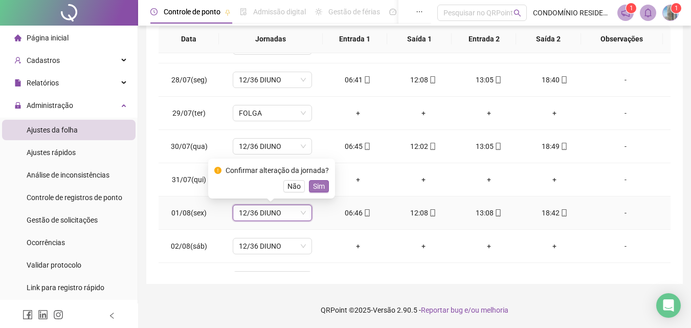
click at [317, 184] on span "Sim" at bounding box center [319, 186] width 12 height 11
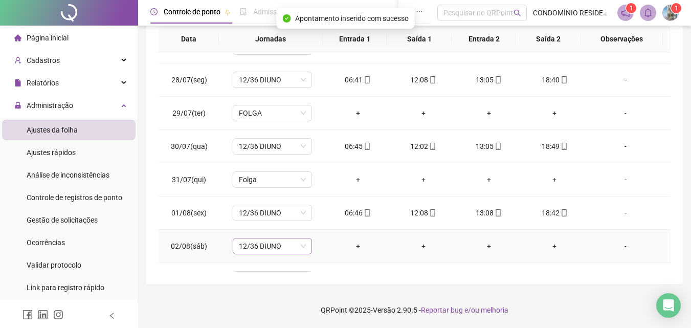
click at [281, 250] on span "12/36 DIUNO" at bounding box center [272, 245] width 67 height 15
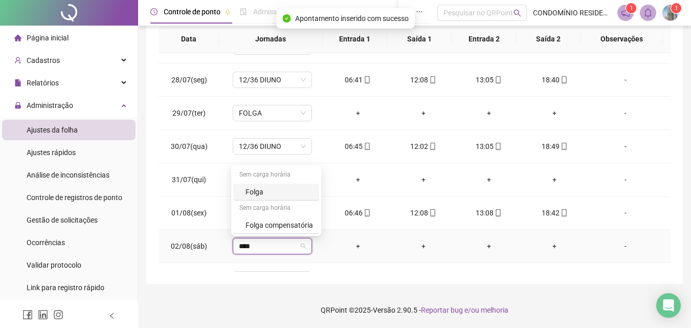
type input "*****"
click at [269, 188] on div "Folga" at bounding box center [280, 191] width 68 height 11
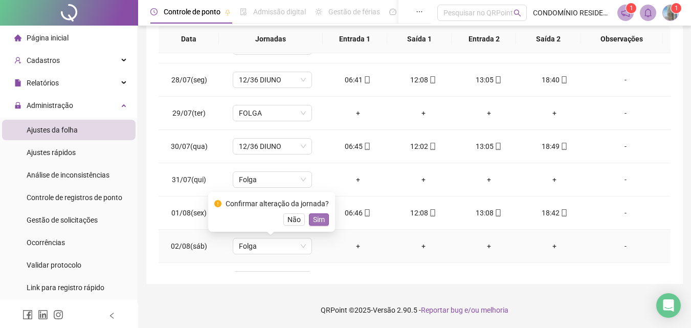
click at [322, 219] on span "Sim" at bounding box center [319, 219] width 12 height 11
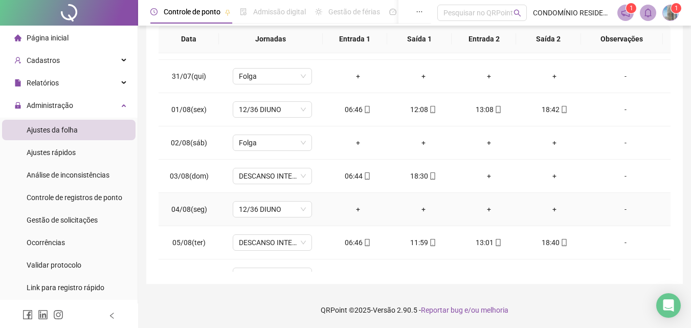
scroll to position [358, 0]
click at [282, 177] on span "DESCANSO INTER-JORNADA" at bounding box center [272, 176] width 67 height 15
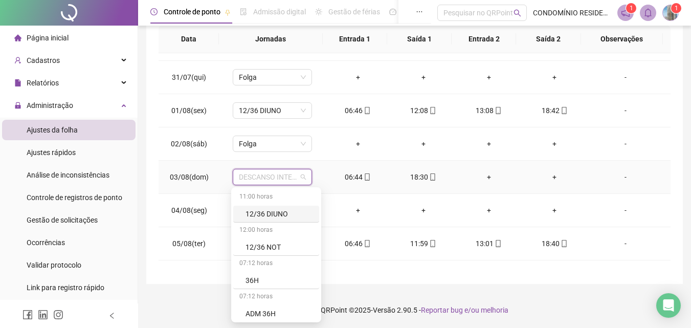
click at [279, 212] on div "12/36 DIUNO" at bounding box center [280, 213] width 68 height 11
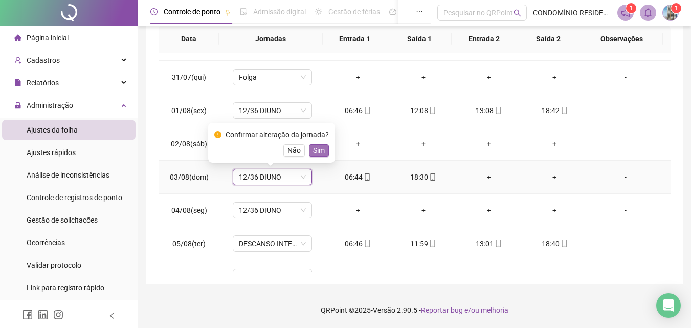
click at [318, 149] on span "Sim" at bounding box center [319, 150] width 12 height 11
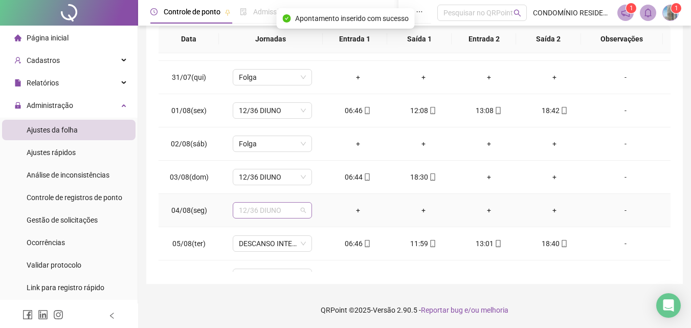
click at [282, 210] on span "12/36 DIUNO" at bounding box center [272, 210] width 67 height 15
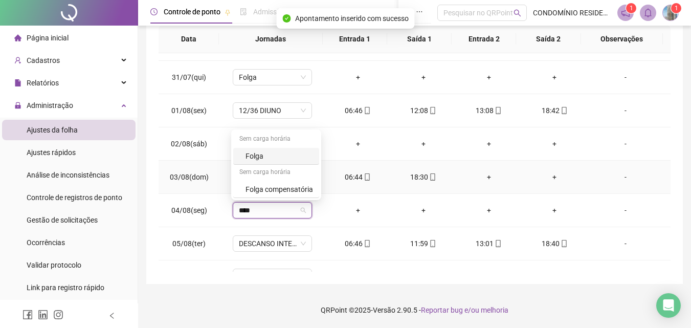
type input "*****"
click at [257, 154] on div "Folga" at bounding box center [280, 155] width 68 height 11
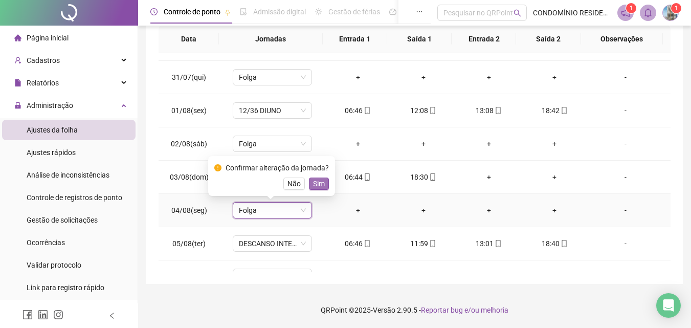
click at [321, 180] on span "Sim" at bounding box center [319, 183] width 12 height 11
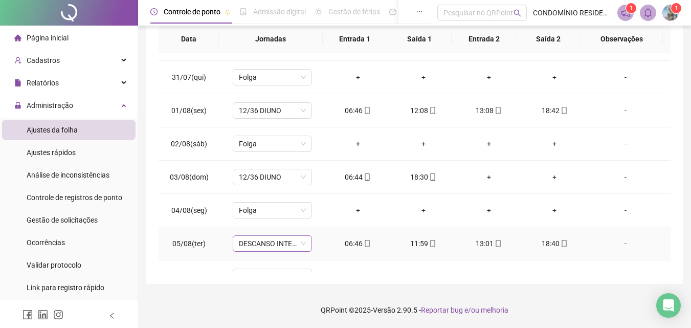
click at [279, 242] on span "DESCANSO INTER-JORNADA" at bounding box center [272, 243] width 67 height 15
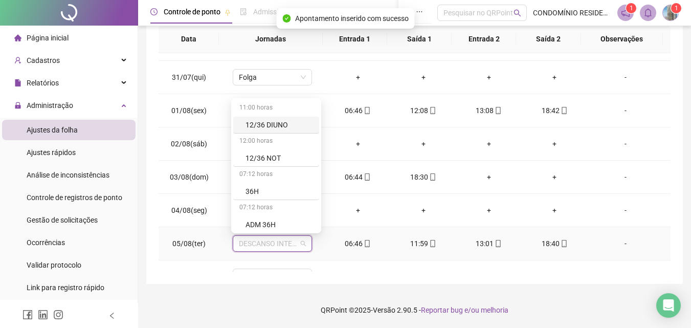
click at [272, 122] on div "12/36 DIUNO" at bounding box center [280, 124] width 68 height 11
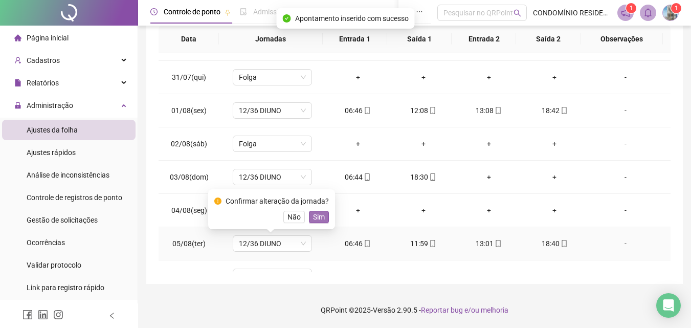
click at [316, 215] on span "Sim" at bounding box center [319, 216] width 12 height 11
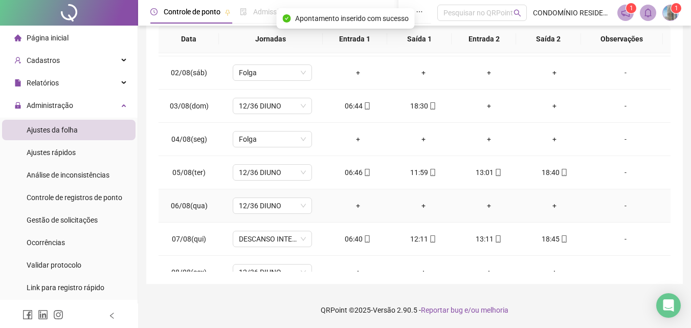
scroll to position [461, 0]
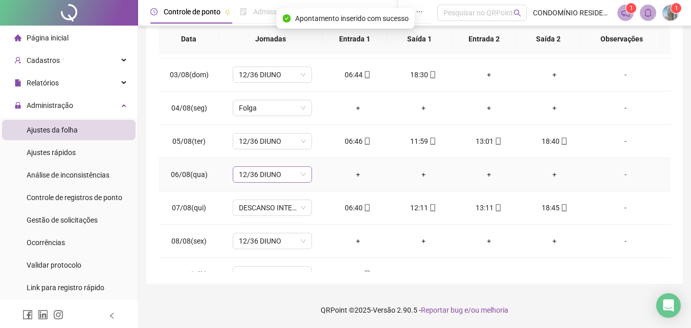
click at [292, 178] on span "12/36 DIUNO" at bounding box center [272, 174] width 67 height 15
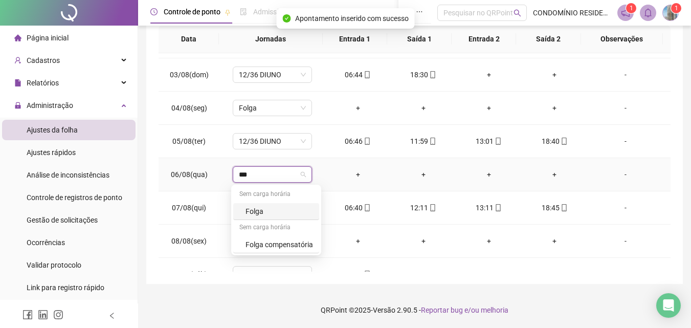
type input "****"
click at [260, 212] on div "Folga" at bounding box center [280, 211] width 68 height 11
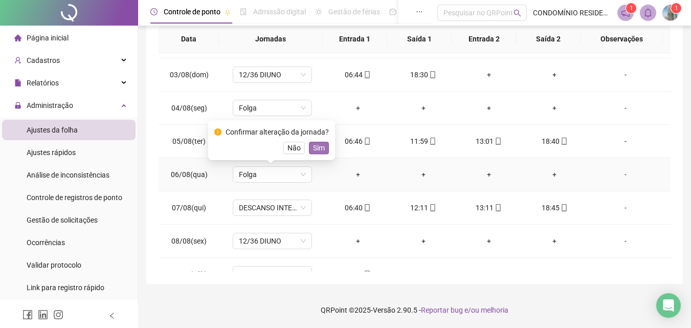
click at [320, 146] on span "Sim" at bounding box center [319, 147] width 12 height 11
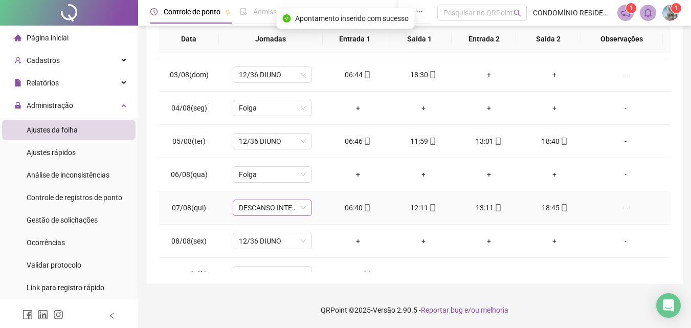
click at [281, 211] on span "DESCANSO INTER-JORNADA" at bounding box center [272, 207] width 67 height 15
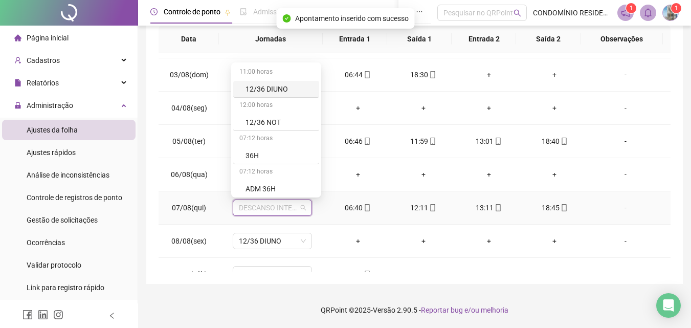
click at [279, 87] on div "12/36 DIUNO" at bounding box center [280, 88] width 68 height 11
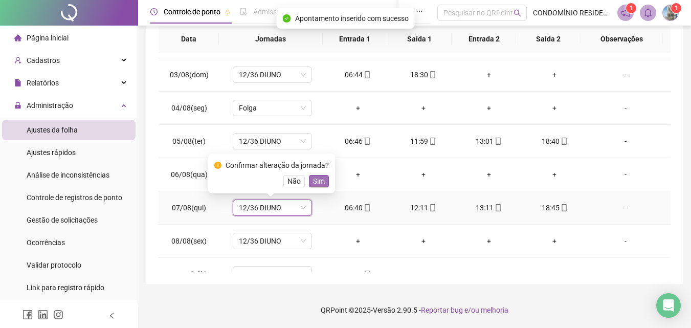
click at [319, 181] on span "Sim" at bounding box center [319, 181] width 12 height 11
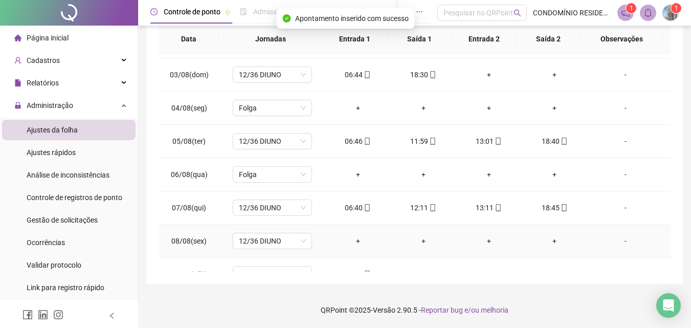
click at [275, 241] on span "12/36 DIUNO" at bounding box center [272, 240] width 67 height 15
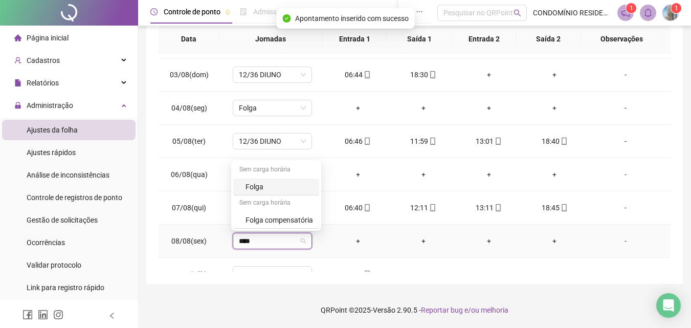
type input "*****"
drag, startPoint x: 249, startPoint y: 187, endPoint x: 343, endPoint y: 183, distance: 94.3
click at [250, 187] on div "Folga" at bounding box center [280, 186] width 68 height 11
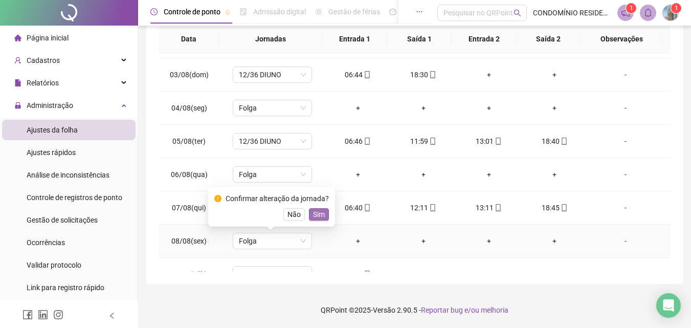
click at [318, 213] on span "Sim" at bounding box center [319, 214] width 12 height 11
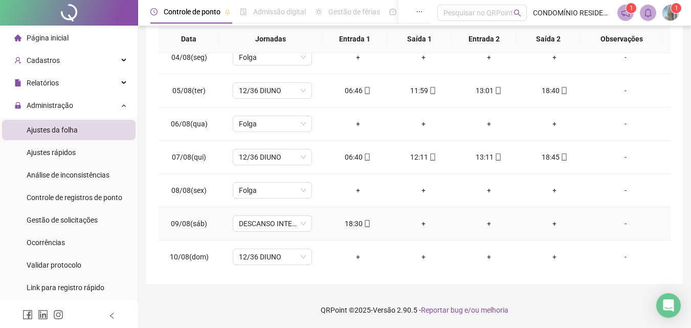
scroll to position [512, 0]
click at [282, 221] on span "DESCANSO INTER-JORNADA" at bounding box center [272, 222] width 67 height 15
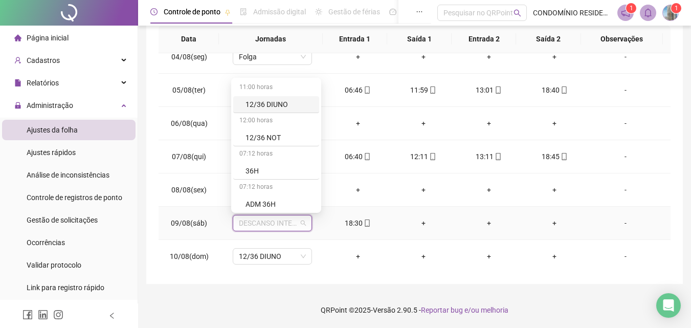
click at [266, 102] on div "12/36 DIUNO" at bounding box center [280, 104] width 68 height 11
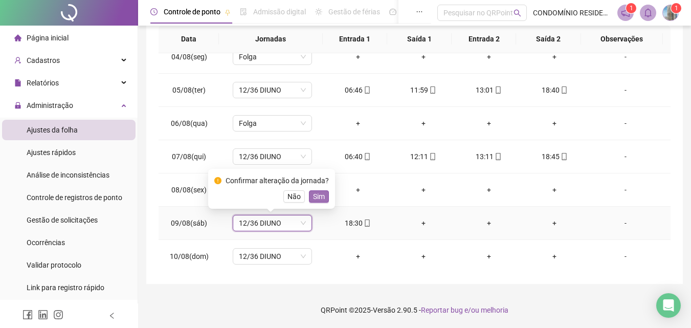
click at [322, 193] on span "Sim" at bounding box center [319, 196] width 12 height 11
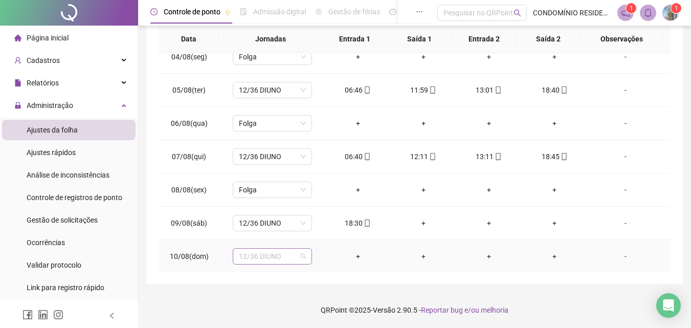
click at [273, 254] on span "12/36 DIUNO" at bounding box center [272, 256] width 67 height 15
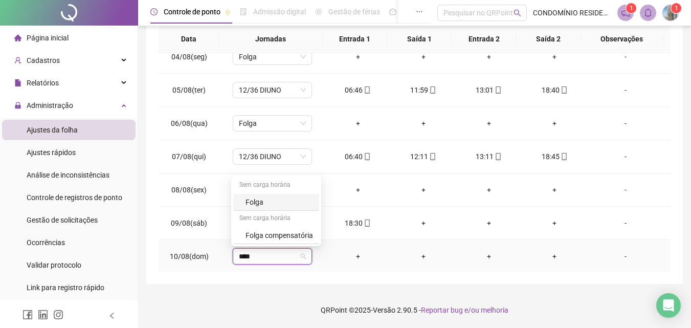
type input "*****"
click at [263, 202] on div "Folga" at bounding box center [280, 202] width 68 height 11
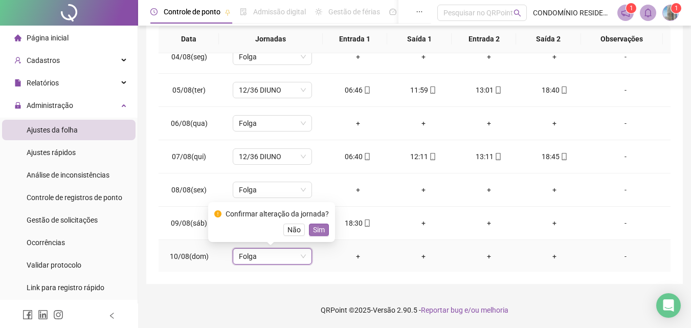
click at [313, 227] on span "Sim" at bounding box center [319, 229] width 12 height 11
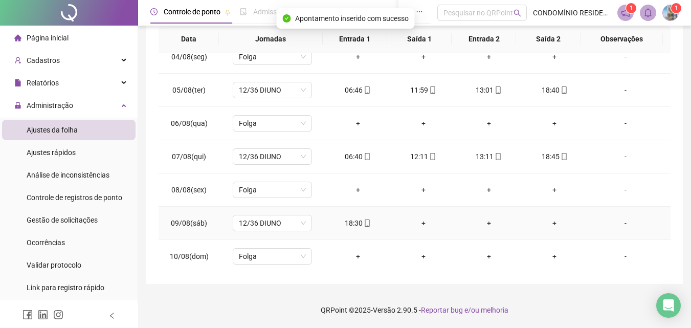
click at [417, 224] on div "+" at bounding box center [423, 222] width 49 height 11
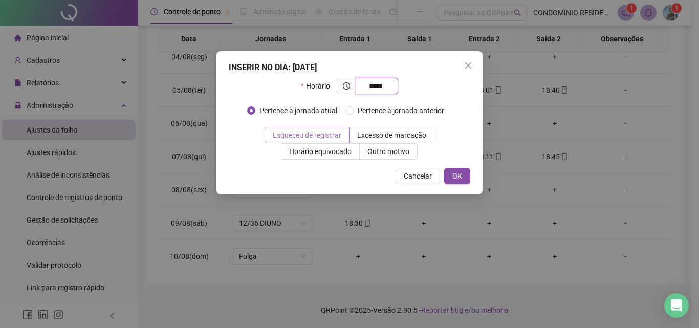
type input "*****"
click at [306, 134] on span "Esqueceu de registrar" at bounding box center [307, 135] width 69 height 8
click at [458, 173] on span "OK" at bounding box center [457, 175] width 10 height 11
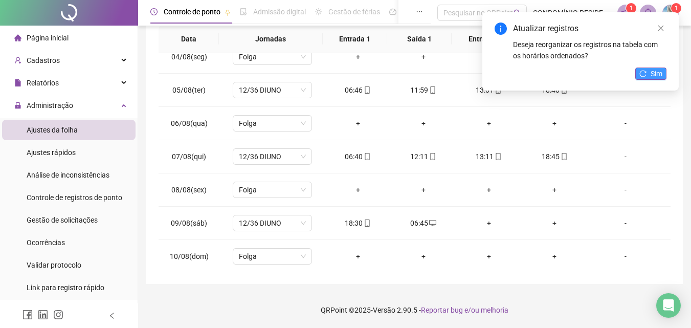
click at [643, 70] on button "Sim" at bounding box center [651, 74] width 31 height 12
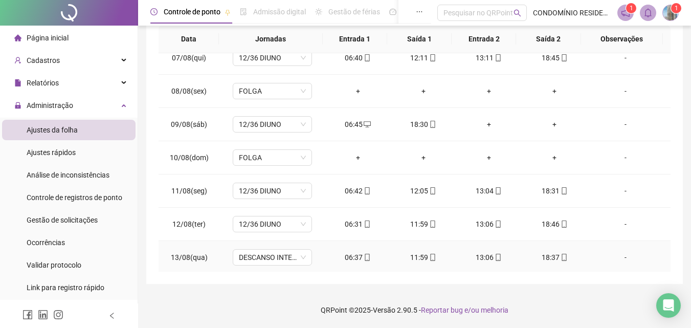
scroll to position [614, 0]
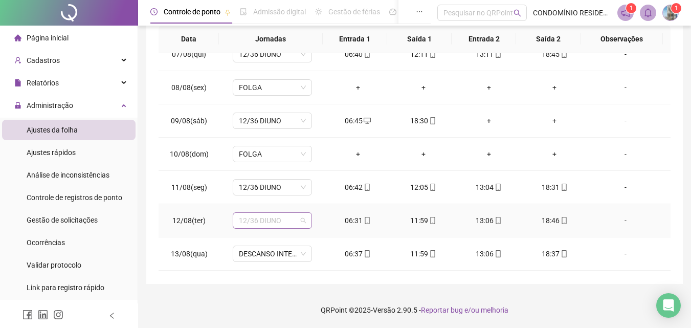
click at [294, 219] on span "12/36 DIUNO" at bounding box center [272, 220] width 67 height 15
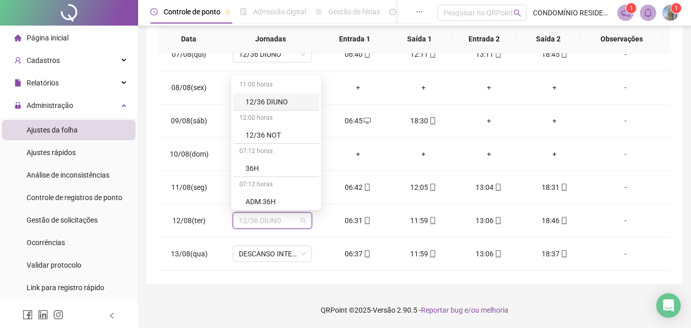
click at [300, 280] on div "**********" at bounding box center [414, 61] width 537 height 445
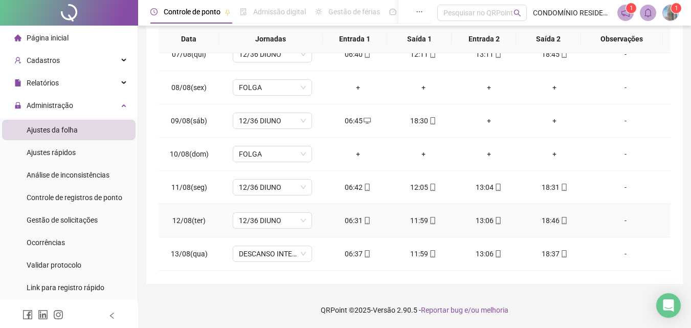
click at [622, 220] on div "-" at bounding box center [626, 220] width 60 height 11
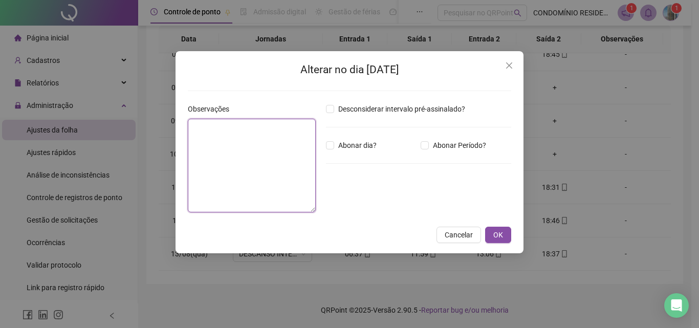
click at [216, 151] on textarea at bounding box center [252, 166] width 128 height 94
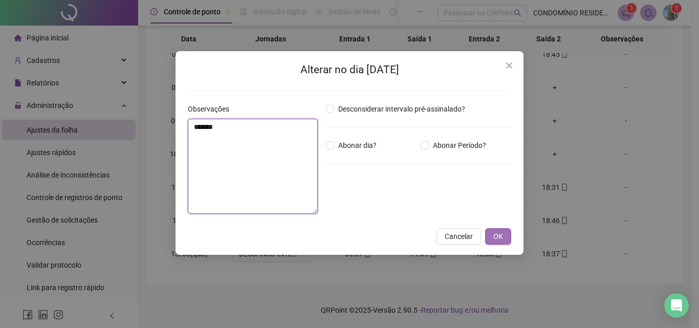
type textarea "*******"
click at [491, 235] on button "OK" at bounding box center [498, 236] width 26 height 16
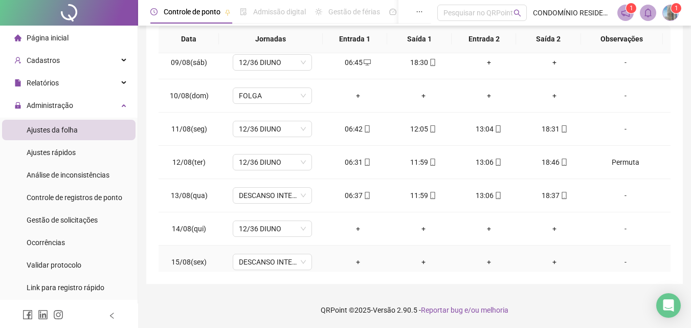
scroll to position [626, 0]
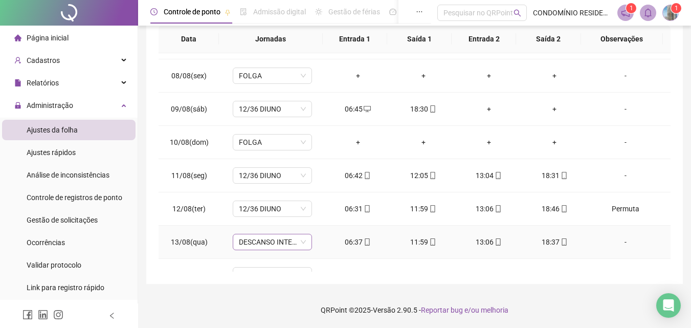
click at [282, 241] on span "DESCANSO INTER-JORNADA" at bounding box center [272, 241] width 67 height 15
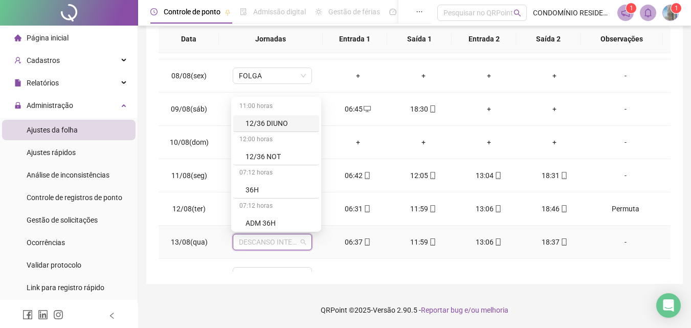
click at [278, 125] on div "12/36 DIUNO" at bounding box center [280, 123] width 68 height 11
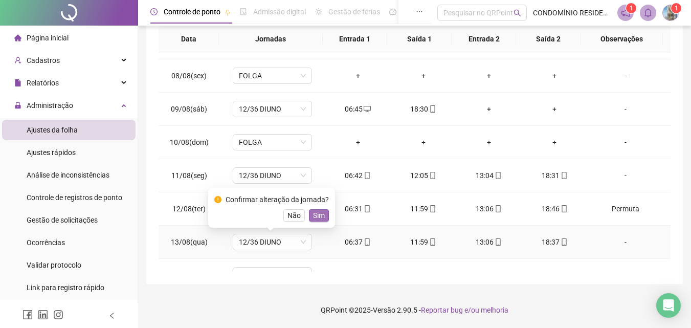
click at [315, 215] on span "Sim" at bounding box center [319, 215] width 12 height 11
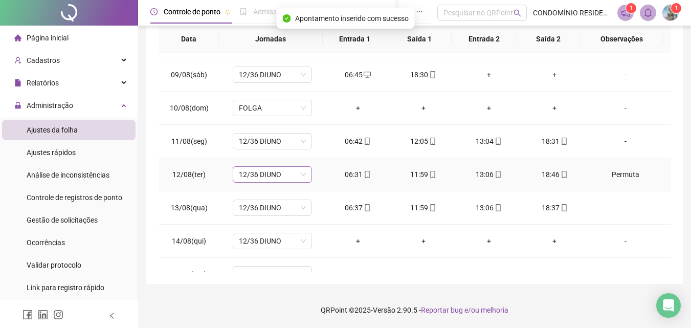
scroll to position [677, 0]
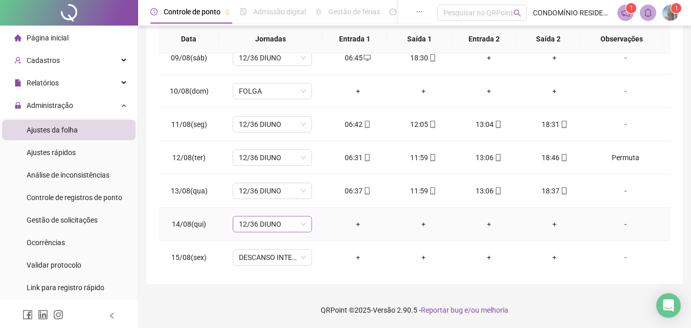
click at [274, 222] on span "12/36 DIUNO" at bounding box center [272, 223] width 67 height 15
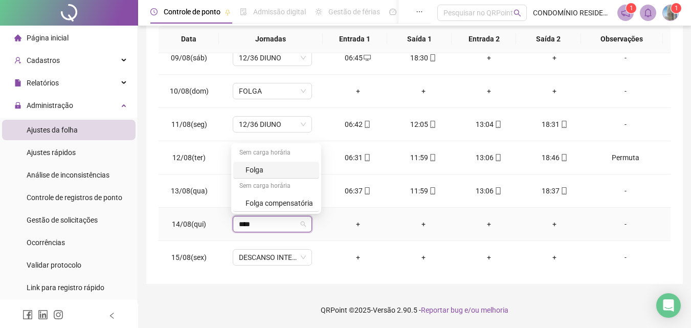
type input "*****"
click at [279, 172] on div "Folga" at bounding box center [280, 169] width 68 height 11
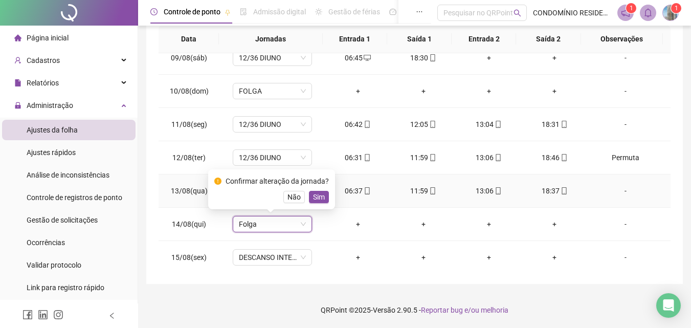
scroll to position [728, 0]
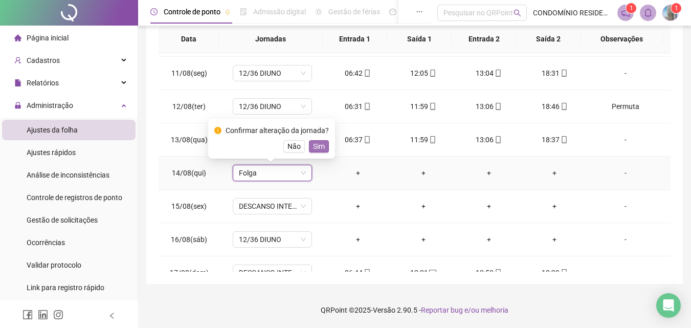
click at [313, 144] on span "Sim" at bounding box center [319, 146] width 12 height 11
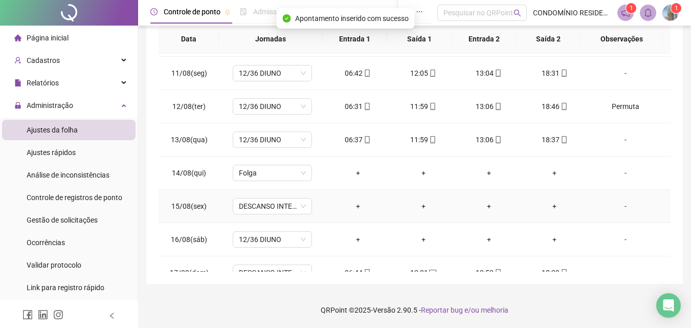
click at [623, 205] on div "-" at bounding box center [626, 206] width 60 height 11
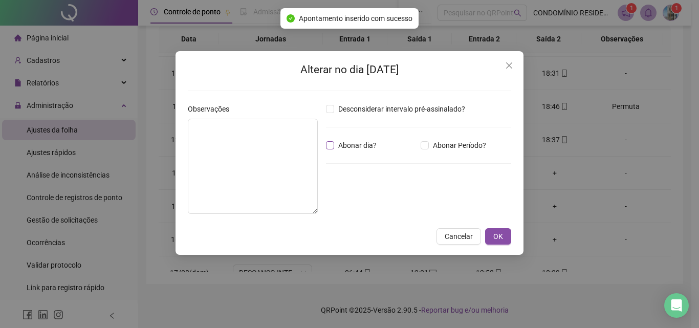
click at [362, 147] on span "Abonar dia?" at bounding box center [357, 145] width 47 height 11
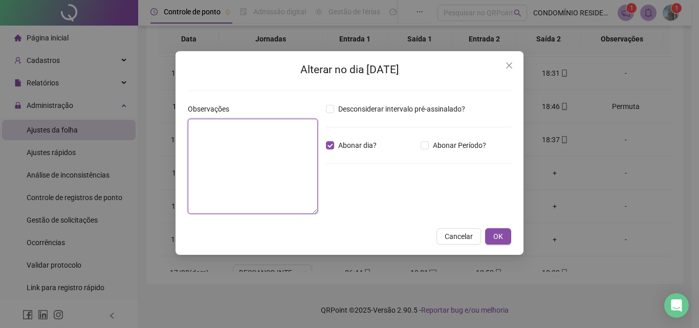
click at [244, 143] on textarea at bounding box center [253, 166] width 130 height 95
type textarea "*******"
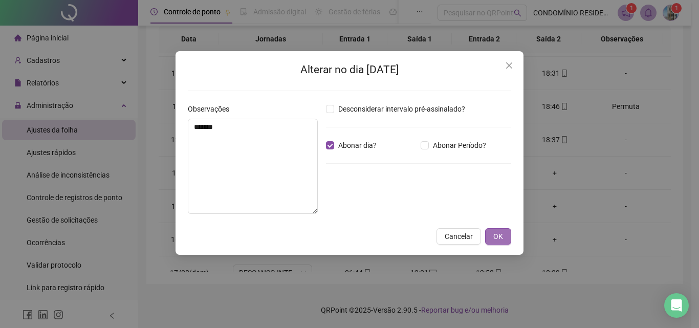
click at [494, 232] on span "OK" at bounding box center [498, 236] width 10 height 11
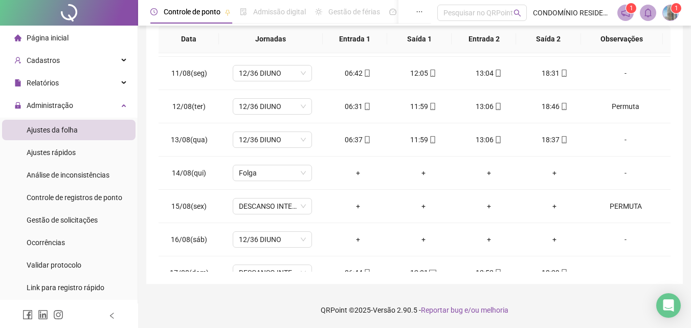
scroll to position [0, 0]
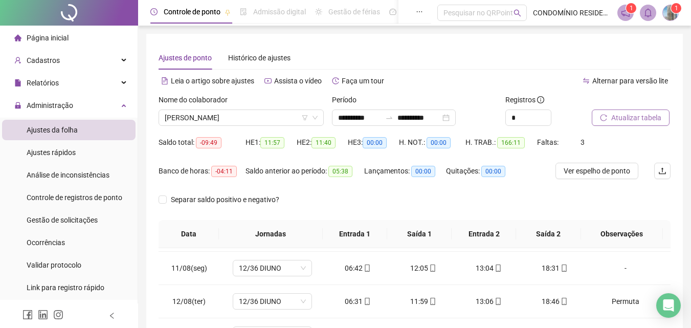
click at [633, 119] on span "Atualizar tabela" at bounding box center [637, 117] width 50 height 11
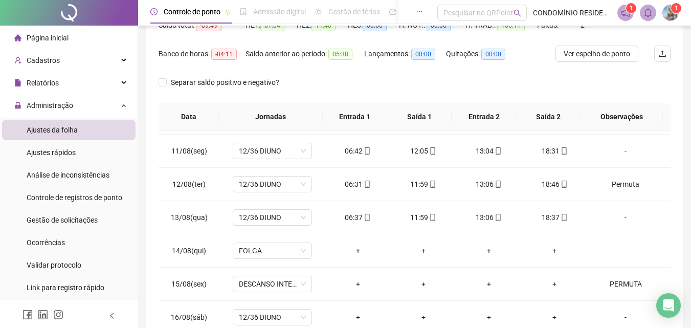
scroll to position [195, 0]
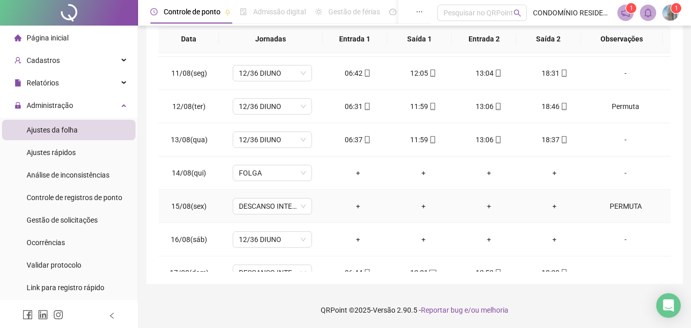
click at [620, 208] on div "PERMUTA" at bounding box center [626, 206] width 60 height 11
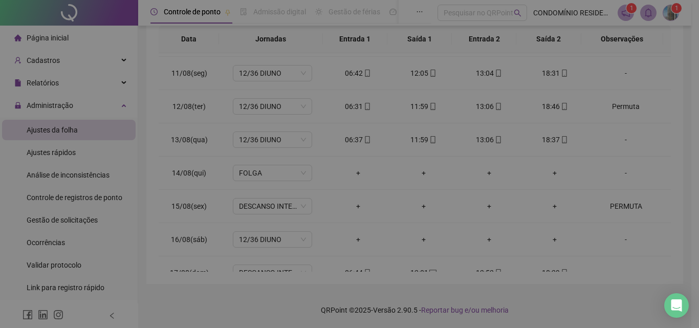
type textarea "*******"
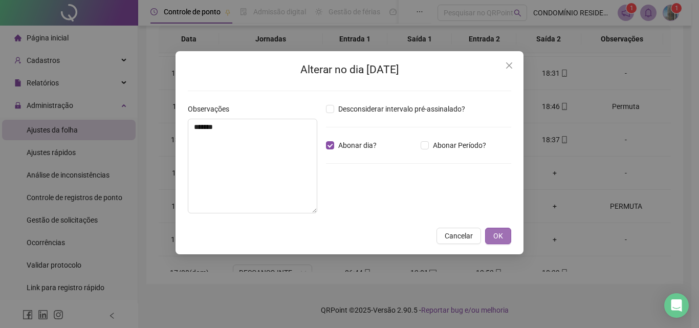
click at [497, 235] on span "OK" at bounding box center [498, 235] width 10 height 11
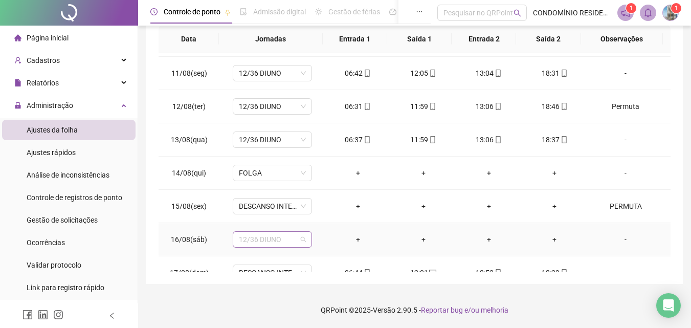
click at [251, 243] on span "12/36 DIUNO" at bounding box center [272, 239] width 67 height 15
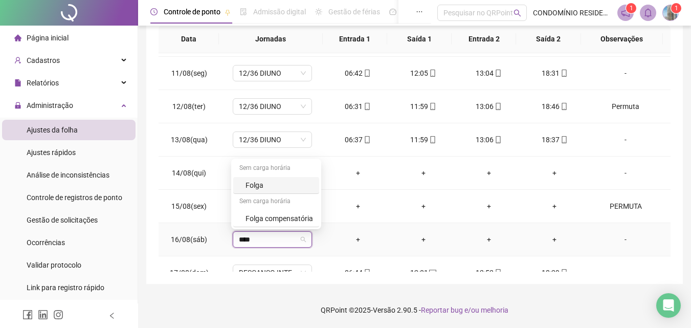
type input "*****"
click at [261, 182] on div "Folga" at bounding box center [280, 185] width 68 height 11
click at [319, 211] on span "Sim" at bounding box center [319, 212] width 12 height 11
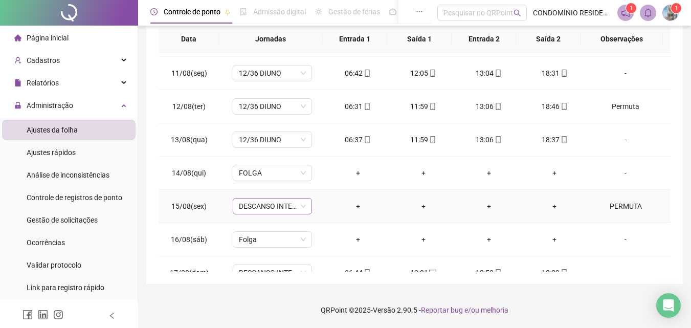
click at [299, 208] on span "DESCANSO INTER-JORNADA" at bounding box center [272, 206] width 67 height 15
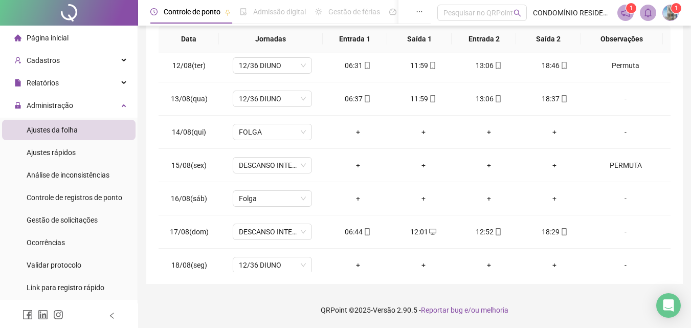
scroll to position [779, 0]
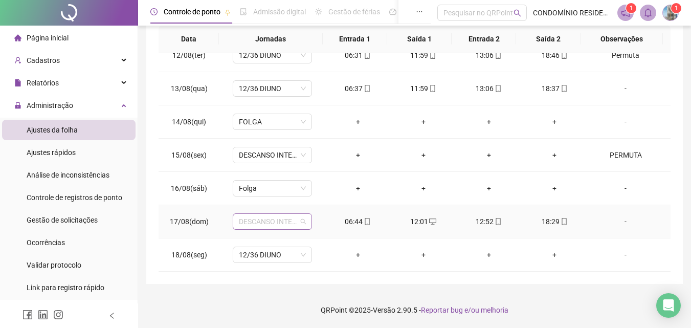
click at [293, 221] on span "DESCANSO INTER-JORNADA" at bounding box center [272, 221] width 67 height 15
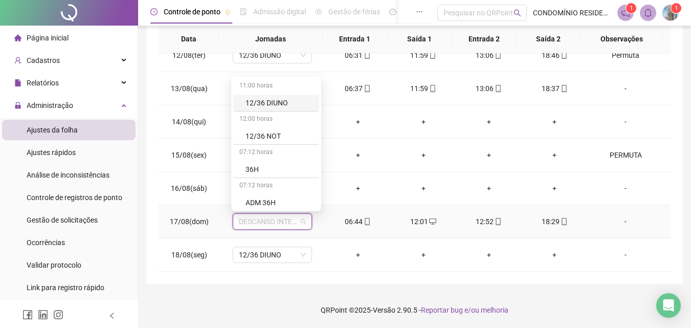
click at [275, 101] on div "12/36 DIUNO" at bounding box center [280, 102] width 68 height 11
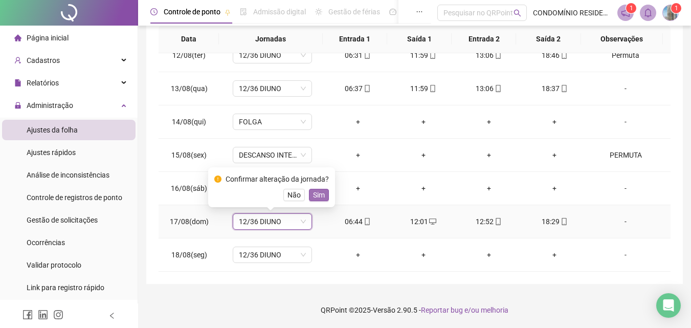
click at [318, 193] on span "Sim" at bounding box center [319, 194] width 12 height 11
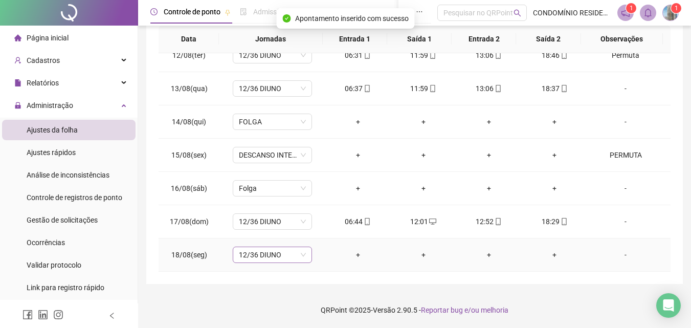
click at [273, 259] on span "12/36 DIUNO" at bounding box center [272, 254] width 67 height 15
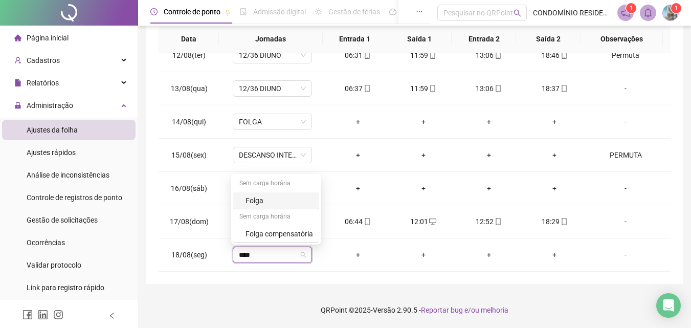
type input "*****"
click at [271, 204] on div "Folga" at bounding box center [280, 200] width 68 height 11
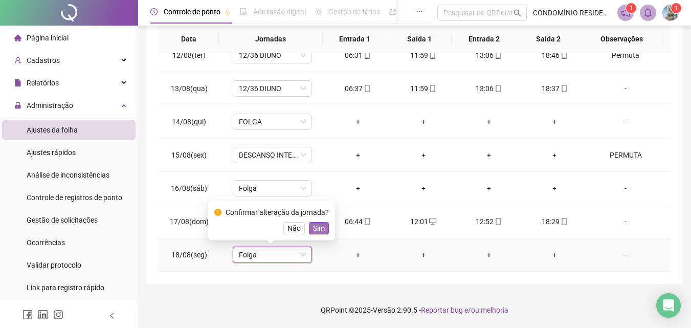
click at [314, 230] on span "Sim" at bounding box center [319, 228] width 12 height 11
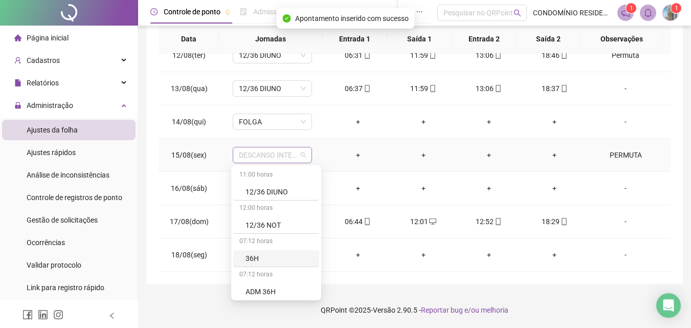
click at [289, 157] on span "DESCANSO INTER-JORNADA" at bounding box center [272, 154] width 67 height 15
click at [282, 191] on div "12/36 DIUNO" at bounding box center [280, 191] width 68 height 11
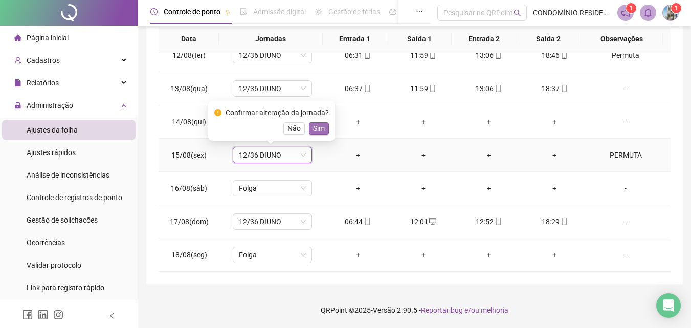
click at [316, 129] on span "Sim" at bounding box center [319, 128] width 12 height 11
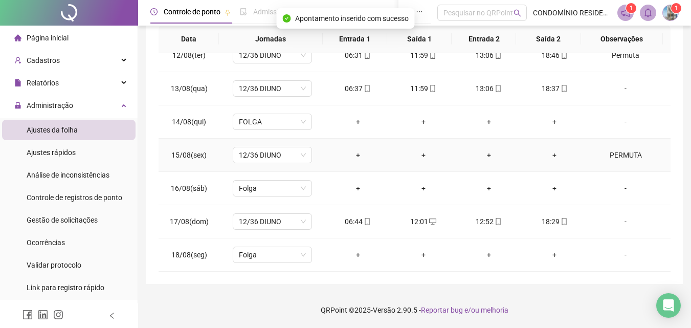
click at [618, 150] on div "PERMUTA" at bounding box center [626, 154] width 60 height 11
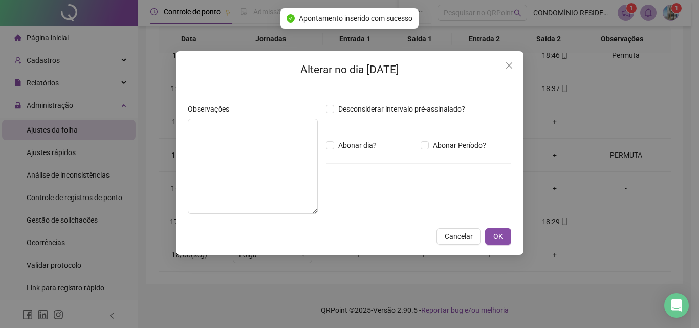
type textarea "*******"
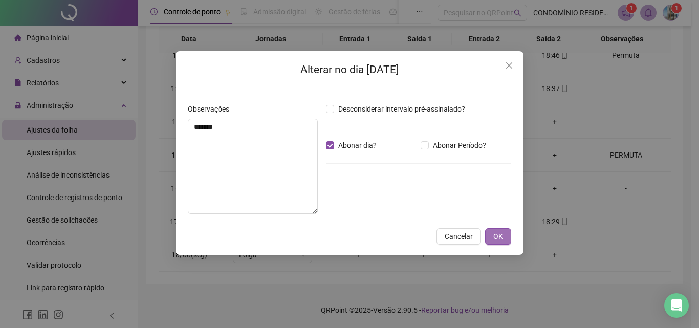
click at [496, 232] on span "OK" at bounding box center [498, 236] width 10 height 11
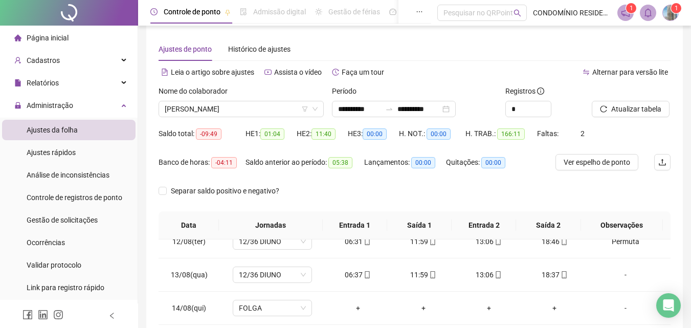
scroll to position [5, 0]
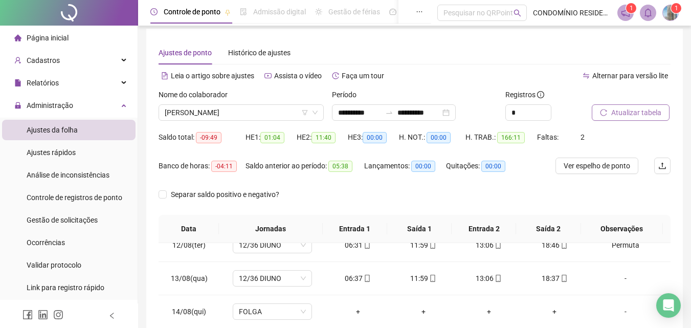
click at [620, 111] on span "Atualizar tabela" at bounding box center [637, 112] width 50 height 11
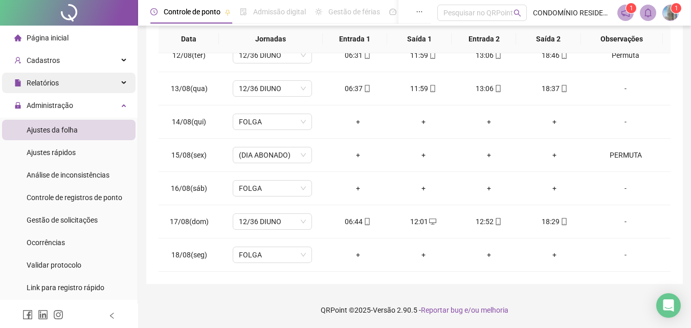
scroll to position [0, 0]
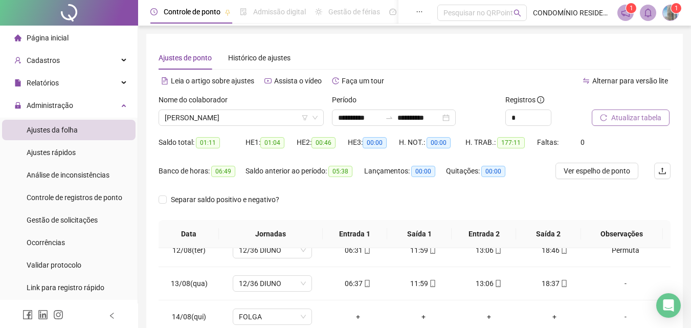
click at [640, 120] on span "Atualizar tabela" at bounding box center [637, 117] width 50 height 11
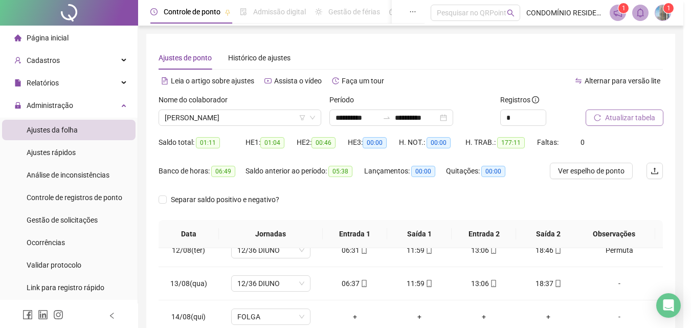
click at [640, 120] on div "Atualizando tabela Atualizando e reorganizando os registros... OK" at bounding box center [345, 164] width 691 height 328
